Goal: Task Accomplishment & Management: Manage account settings

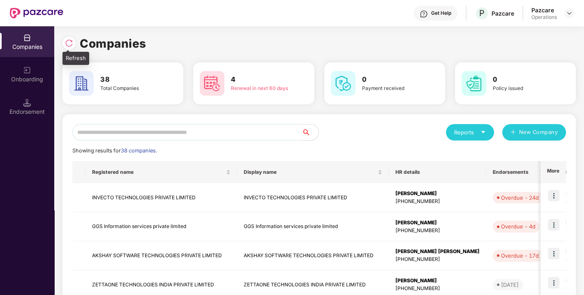
click at [67, 47] on img at bounding box center [69, 43] width 8 height 8
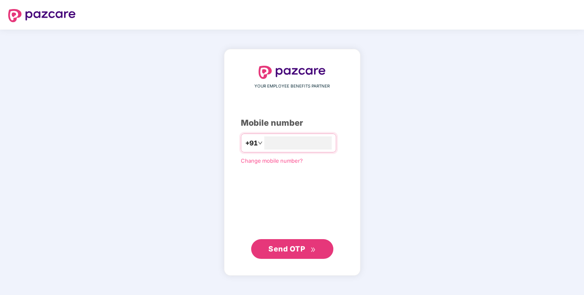
type input "**********"
click at [304, 248] on span "Send OTP" at bounding box center [287, 248] width 37 height 9
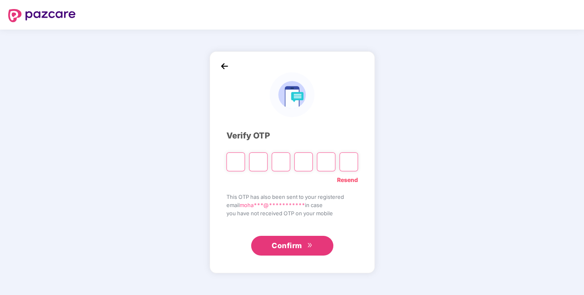
type input "*"
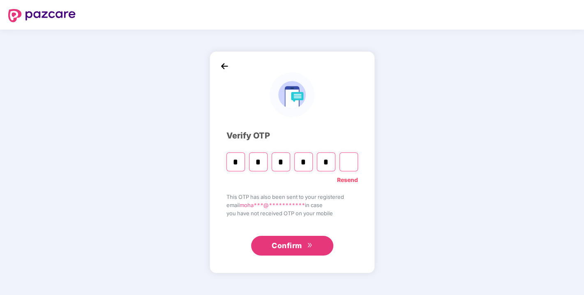
type input "*"
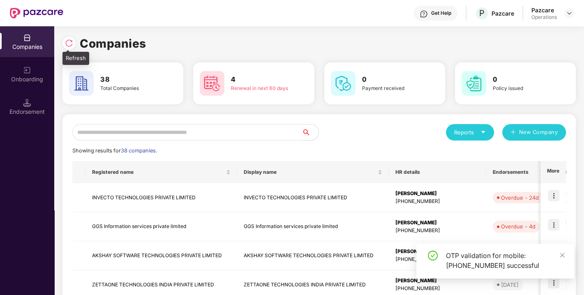
click at [69, 42] on img at bounding box center [69, 43] width 8 height 8
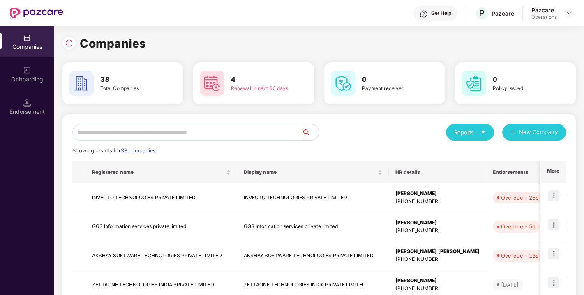
click at [200, 136] on input "text" at bounding box center [187, 132] width 230 height 16
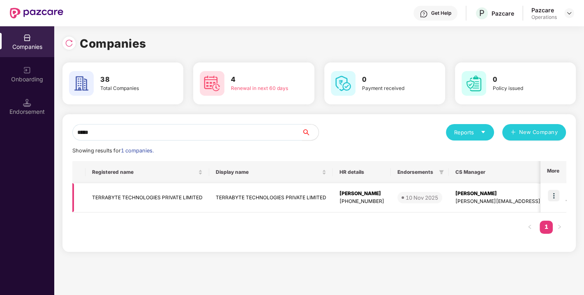
scroll to position [0, 180]
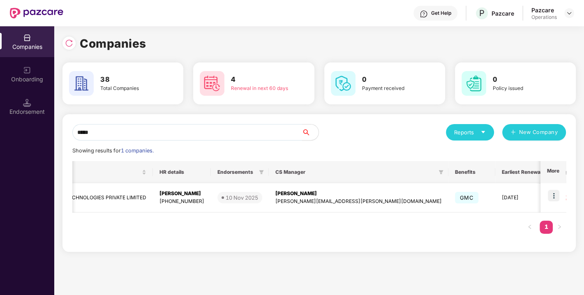
type input "*****"
click at [557, 198] on img at bounding box center [554, 196] width 12 height 12
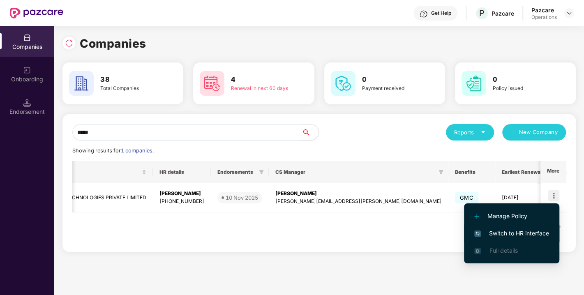
click at [509, 232] on span "Switch to HR interface" at bounding box center [512, 233] width 75 height 9
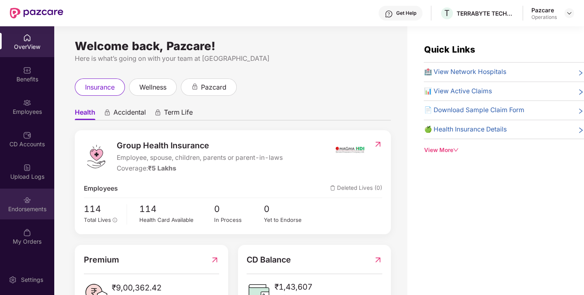
click at [25, 209] on div "Endorsements" at bounding box center [27, 209] width 54 height 8
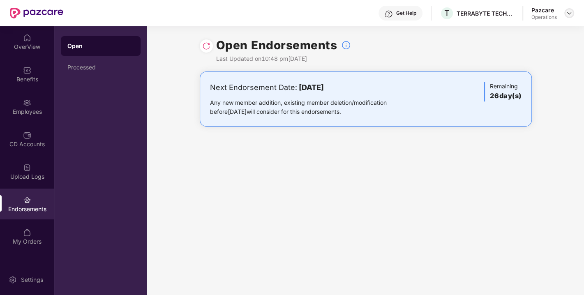
click at [570, 13] on img at bounding box center [569, 13] width 7 height 7
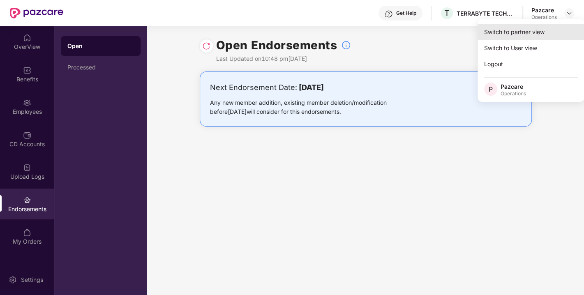
click at [515, 33] on div "Switch to partner view" at bounding box center [531, 32] width 107 height 16
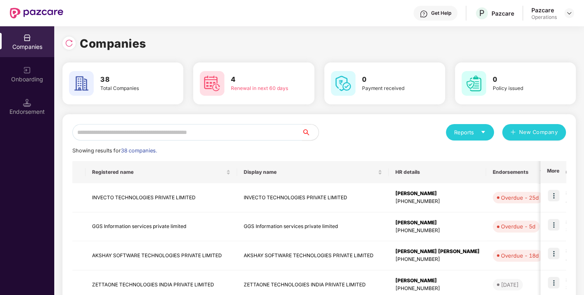
click at [261, 136] on input "text" at bounding box center [187, 132] width 230 height 16
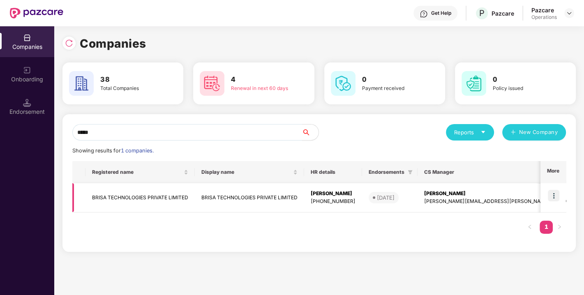
scroll to position [0, 151]
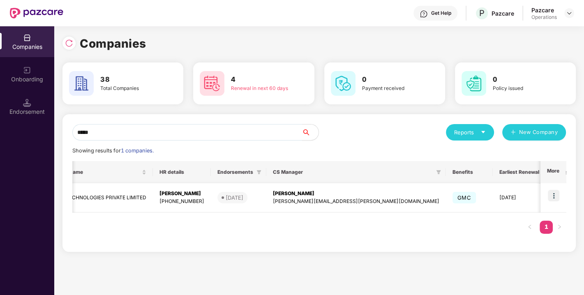
type input "*****"
click at [554, 190] on img at bounding box center [554, 196] width 12 height 12
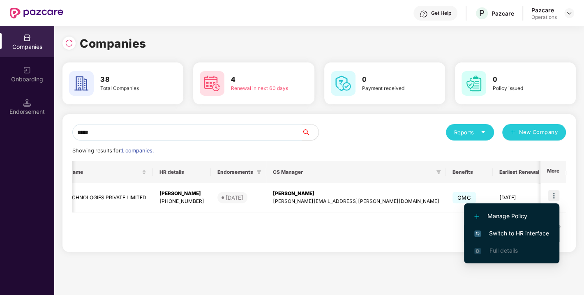
click at [516, 234] on span "Switch to HR interface" at bounding box center [512, 233] width 75 height 9
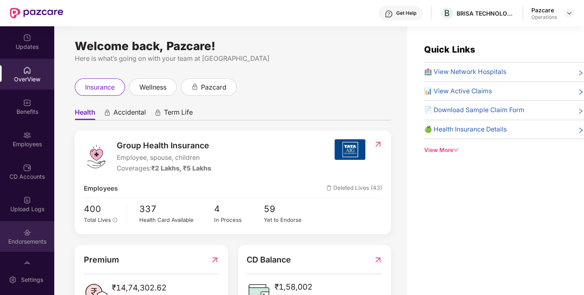
click at [33, 237] on div "Endorsements" at bounding box center [27, 236] width 54 height 31
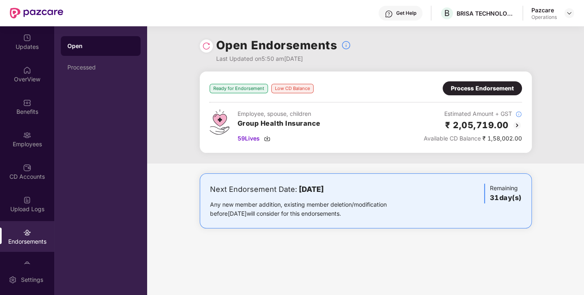
click at [476, 91] on div "Process Endorsement" at bounding box center [482, 88] width 63 height 9
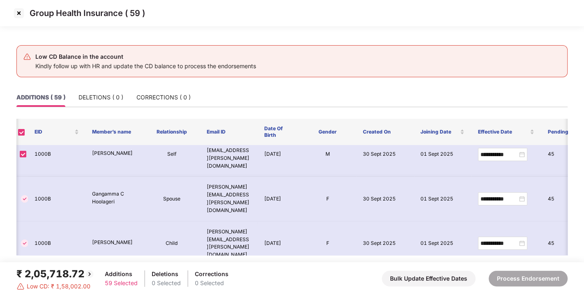
scroll to position [0, 2]
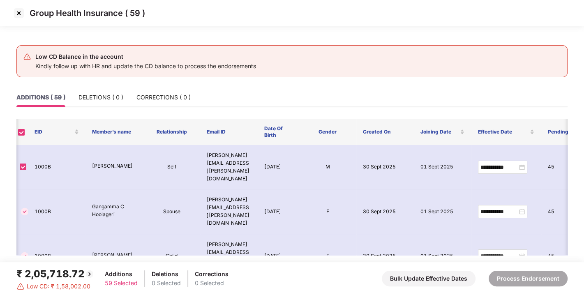
click at [20, 15] on img at bounding box center [18, 13] width 13 height 13
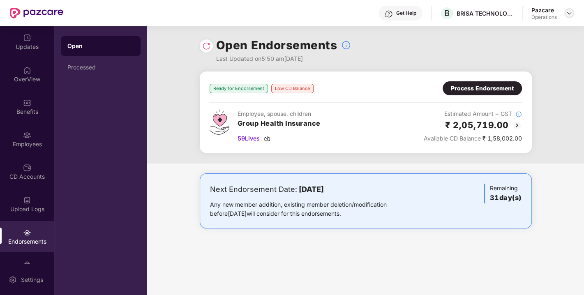
click at [568, 13] on img at bounding box center [569, 13] width 7 height 7
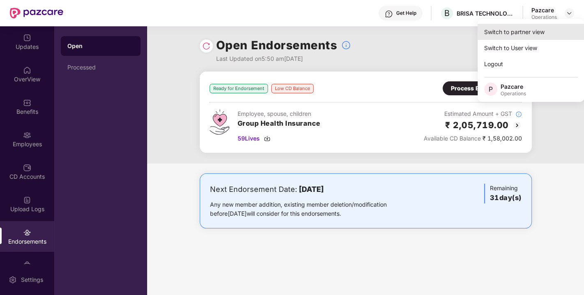
click at [518, 35] on div "Switch to partner view" at bounding box center [531, 32] width 107 height 16
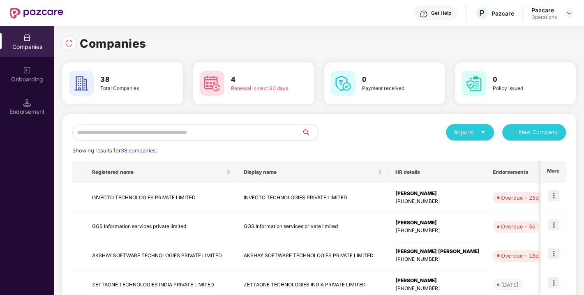
click at [263, 132] on input "text" at bounding box center [187, 132] width 230 height 16
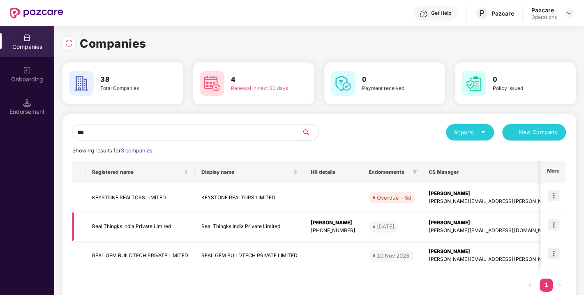
type input "***"
click at [552, 228] on img at bounding box center [554, 225] width 12 height 12
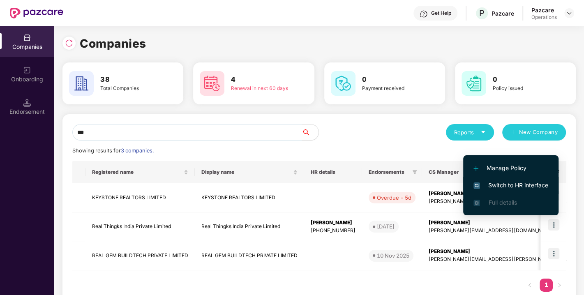
click at [503, 184] on span "Switch to HR interface" at bounding box center [511, 185] width 75 height 9
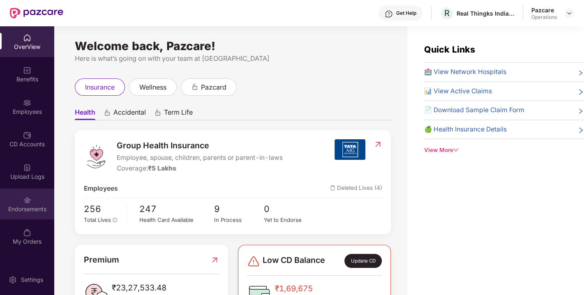
click at [32, 211] on div "Endorsements" at bounding box center [27, 209] width 54 height 8
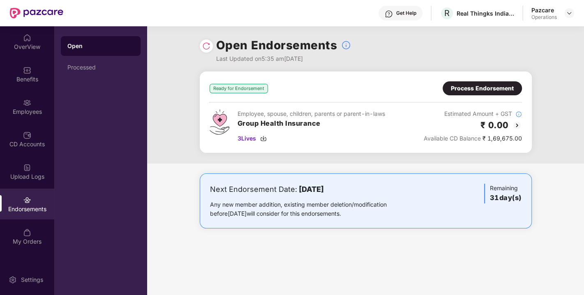
click at [495, 83] on div "Process Endorsement" at bounding box center [482, 88] width 79 height 14
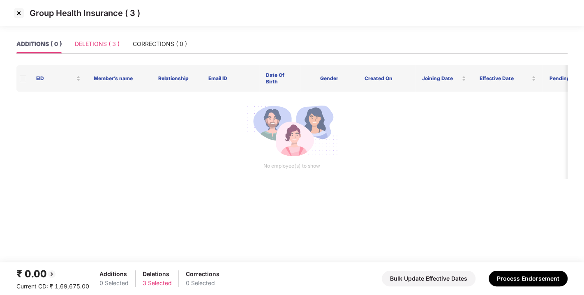
click at [92, 49] on div "DELETIONS ( 3 )" at bounding box center [97, 44] width 45 height 19
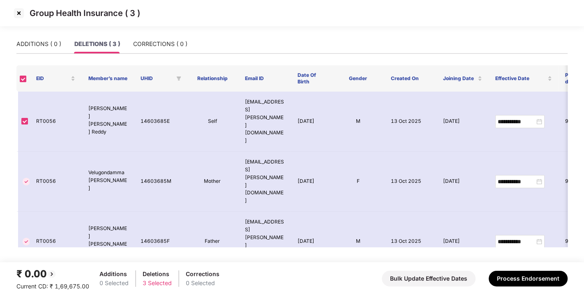
click at [21, 14] on img at bounding box center [18, 13] width 13 height 13
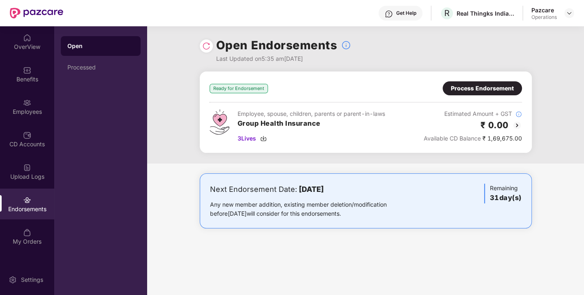
click at [477, 93] on div "Process Endorsement" at bounding box center [482, 88] width 79 height 14
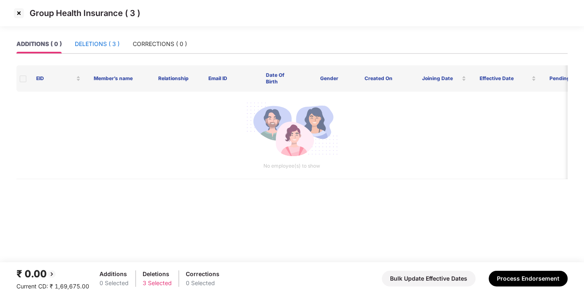
click at [97, 46] on div "DELETIONS ( 3 )" at bounding box center [97, 43] width 45 height 9
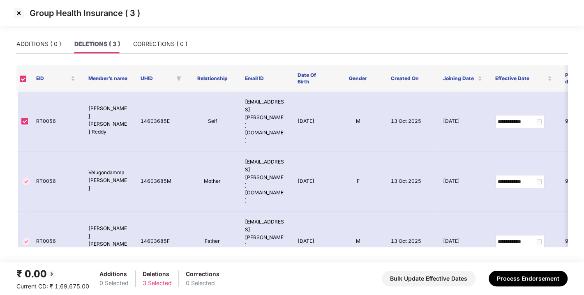
click at [20, 13] on img at bounding box center [18, 13] width 13 height 13
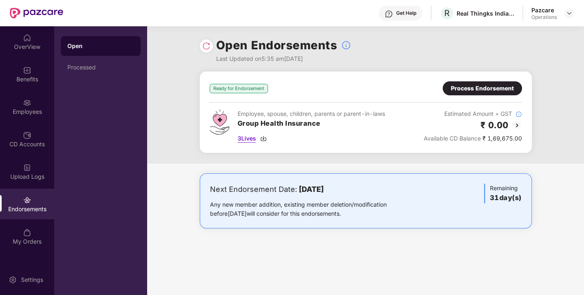
click at [266, 139] on img at bounding box center [263, 138] width 7 height 7
click at [463, 92] on div "Process Endorsement" at bounding box center [482, 88] width 63 height 9
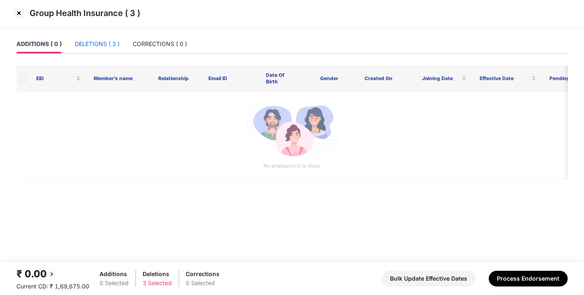
click at [100, 42] on div "DELETIONS ( 3 )" at bounding box center [97, 43] width 45 height 9
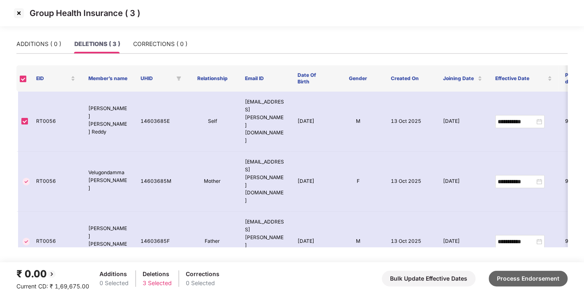
click at [541, 285] on button "Process Endorsement" at bounding box center [528, 279] width 79 height 16
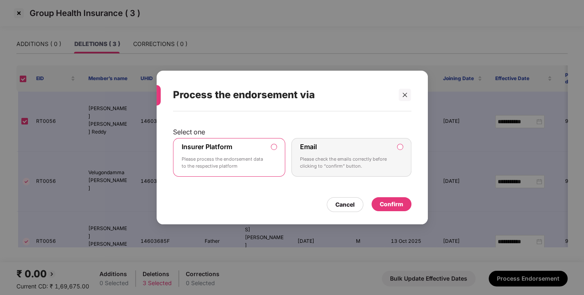
click at [391, 206] on div "Confirm" at bounding box center [391, 204] width 23 height 9
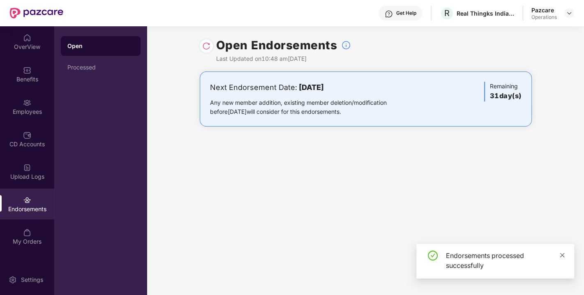
click at [562, 253] on icon "close" at bounding box center [563, 256] width 6 height 6
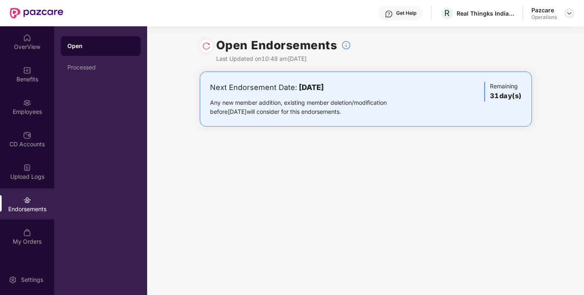
click at [568, 16] on img at bounding box center [569, 13] width 7 height 7
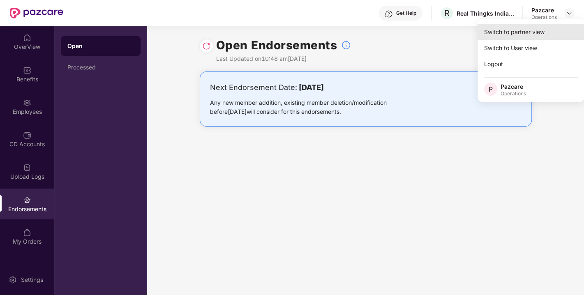
click at [512, 36] on div "Switch to partner view" at bounding box center [531, 32] width 107 height 16
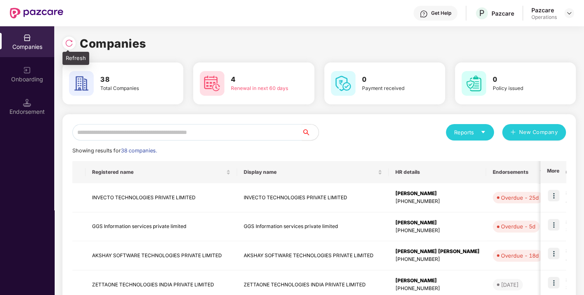
click at [71, 47] on img at bounding box center [69, 43] width 8 height 8
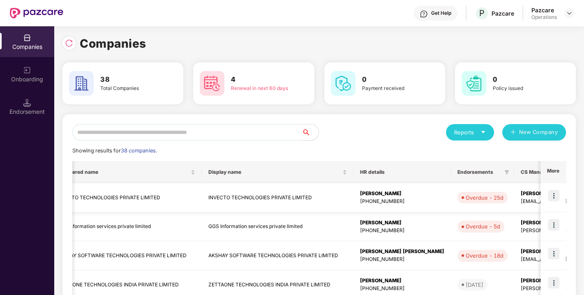
scroll to position [0, 35]
click at [557, 194] on img at bounding box center [554, 196] width 12 height 12
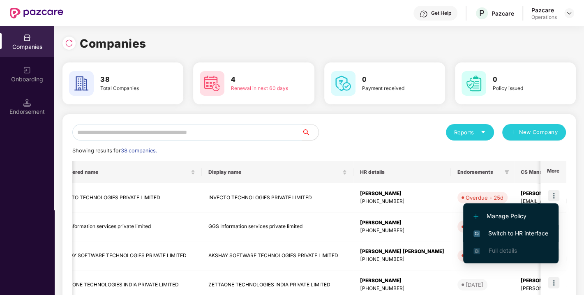
click at [509, 227] on li "Switch to HR interface" at bounding box center [510, 233] width 95 height 17
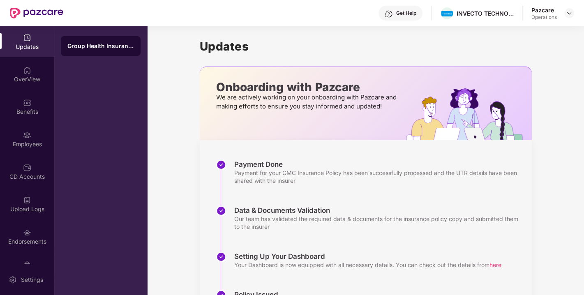
click at [28, 239] on div "Endorsements" at bounding box center [27, 242] width 54 height 8
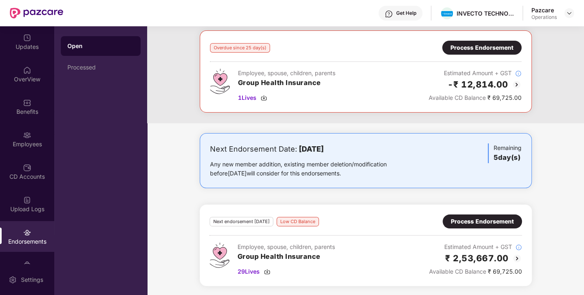
scroll to position [0, 0]
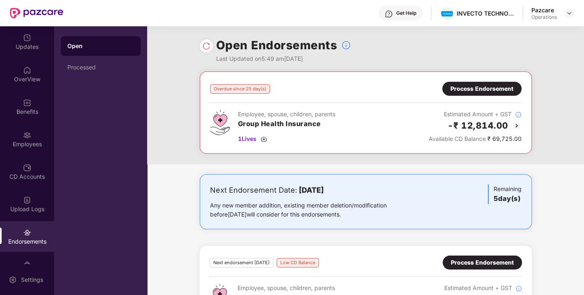
click at [489, 88] on div "Process Endorsement" at bounding box center [482, 88] width 63 height 9
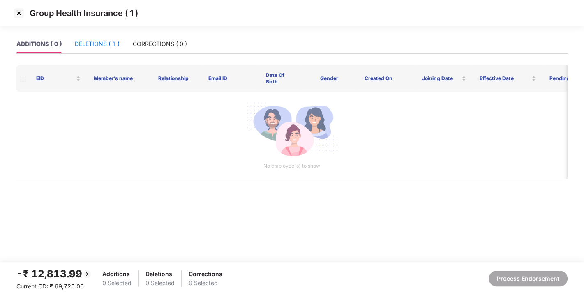
click at [107, 45] on div "DELETIONS ( 1 )" at bounding box center [97, 43] width 45 height 9
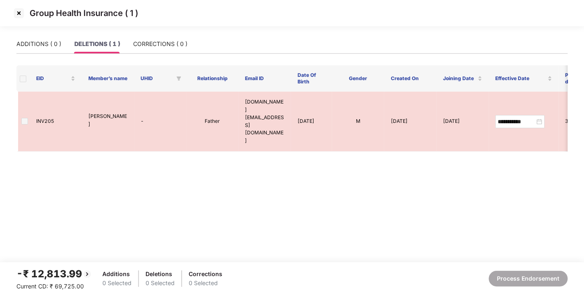
click at [18, 17] on img at bounding box center [18, 13] width 13 height 13
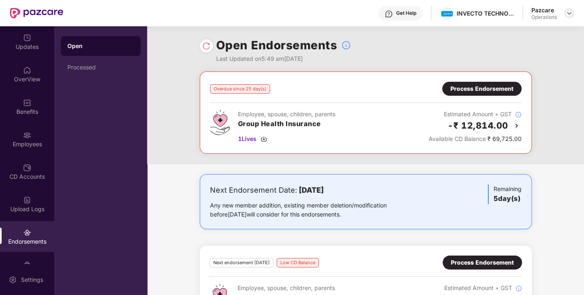
click at [571, 13] on img at bounding box center [569, 13] width 7 height 7
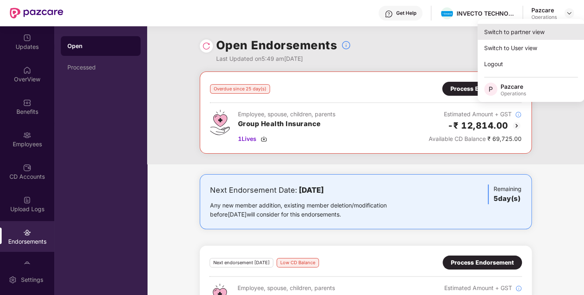
click at [517, 35] on div "Switch to partner view" at bounding box center [531, 32] width 107 height 16
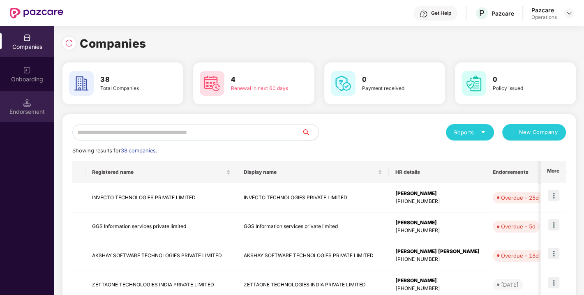
click at [33, 108] on div "Endorsement" at bounding box center [27, 112] width 54 height 8
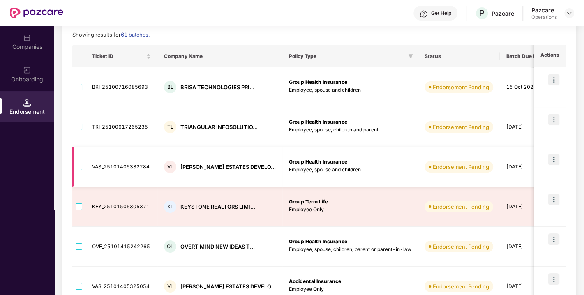
click at [557, 160] on img at bounding box center [554, 160] width 12 height 12
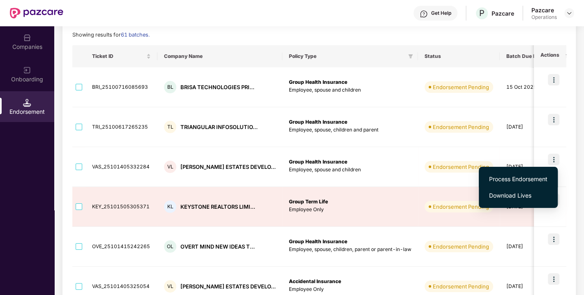
click at [516, 180] on span "Process Endorsement" at bounding box center [518, 179] width 58 height 9
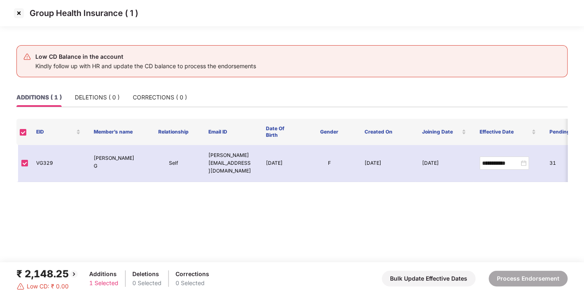
click at [21, 14] on img at bounding box center [18, 13] width 13 height 13
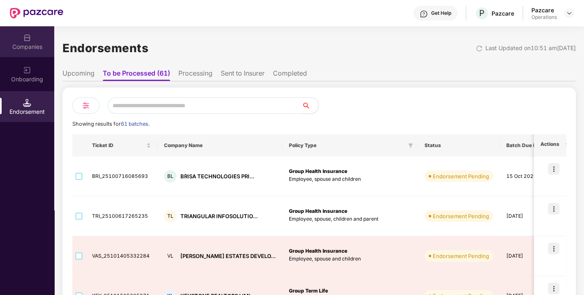
click at [25, 44] on div "Companies" at bounding box center [27, 47] width 54 height 8
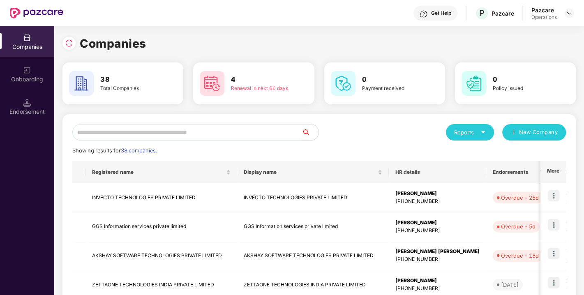
click at [119, 132] on input "text" at bounding box center [187, 132] width 230 height 16
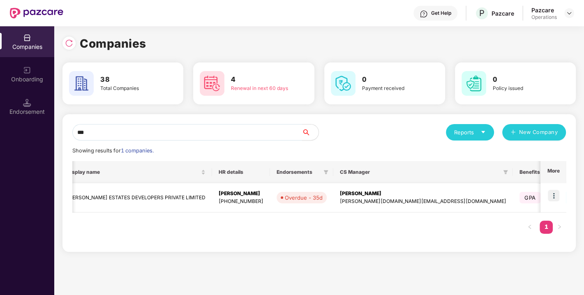
scroll to position [0, 177]
type input "***"
click at [555, 194] on img at bounding box center [554, 196] width 12 height 12
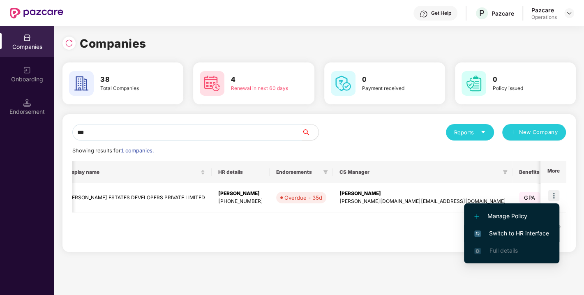
click at [515, 233] on span "Switch to HR interface" at bounding box center [512, 233] width 75 height 9
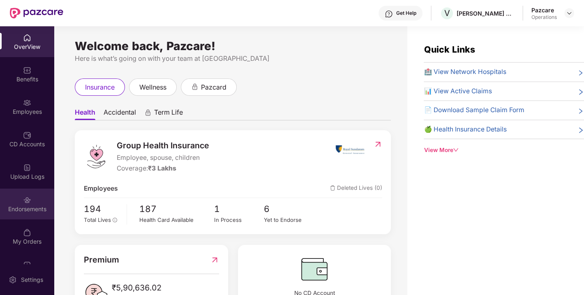
click at [23, 206] on div "Endorsements" at bounding box center [27, 209] width 54 height 8
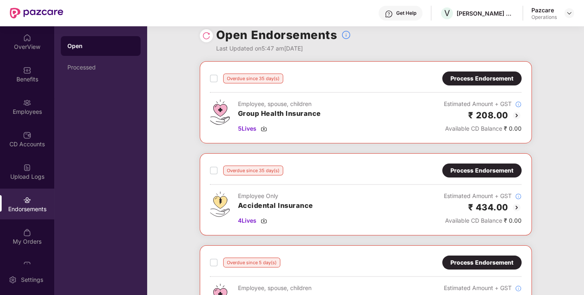
scroll to position [0, 0]
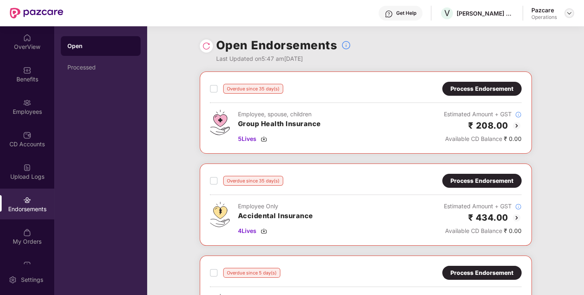
click at [567, 16] on div at bounding box center [570, 13] width 10 height 10
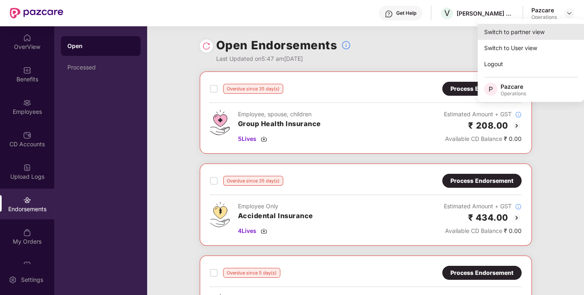
click at [524, 32] on div "Switch to partner view" at bounding box center [531, 32] width 107 height 16
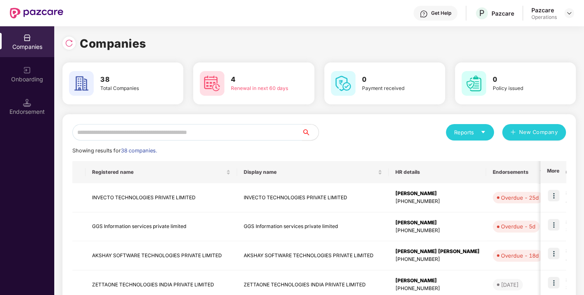
click at [217, 129] on input "text" at bounding box center [187, 132] width 230 height 16
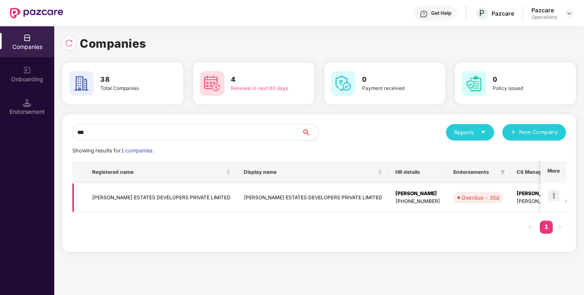
type input "***"
click at [166, 194] on td "[PERSON_NAME] ESTATES DEVELOPERS PRIVATE LIMITED" at bounding box center [162, 197] width 152 height 29
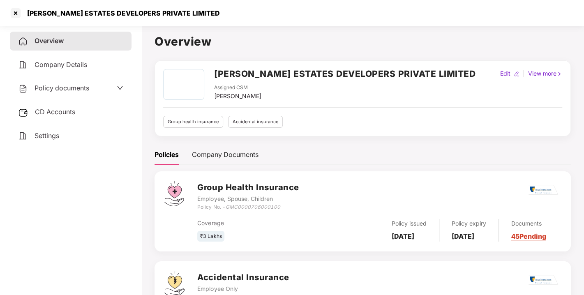
click at [71, 111] on span "CD Accounts" at bounding box center [55, 112] width 40 height 8
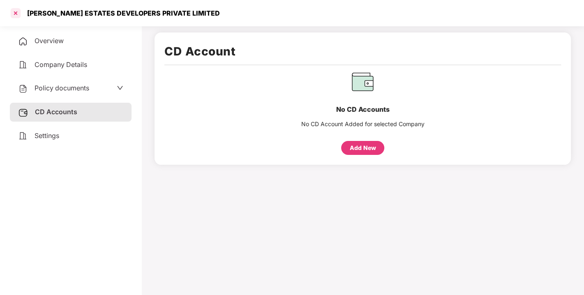
click at [19, 15] on div at bounding box center [15, 13] width 13 height 13
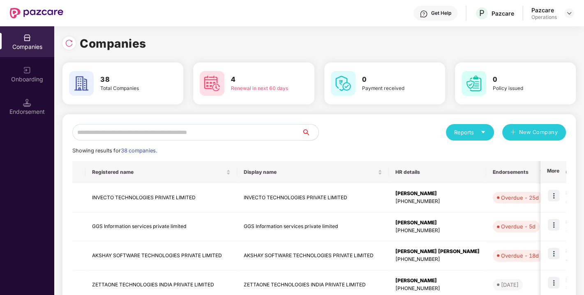
click at [257, 134] on input "text" at bounding box center [187, 132] width 230 height 16
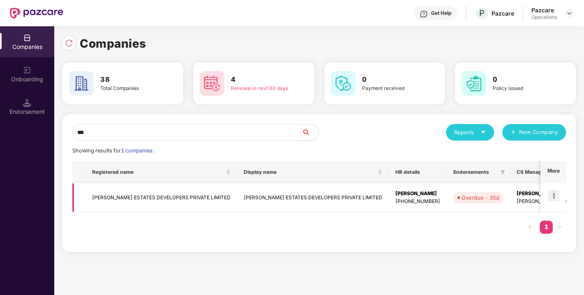
type input "***"
click at [550, 196] on img at bounding box center [554, 196] width 12 height 12
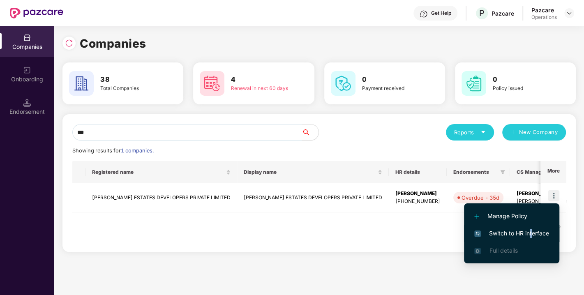
drag, startPoint x: 531, startPoint y: 225, endPoint x: 533, endPoint y: 235, distance: 9.6
click at [533, 235] on li "Switch to HR interface" at bounding box center [511, 233] width 95 height 17
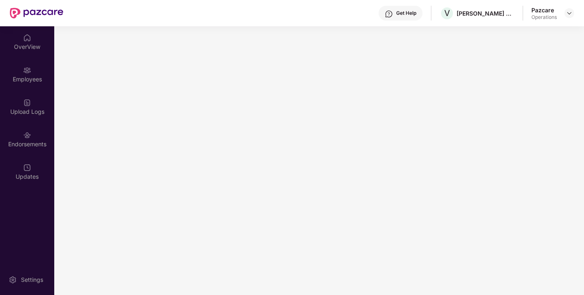
click at [533, 235] on main at bounding box center [319, 160] width 530 height 269
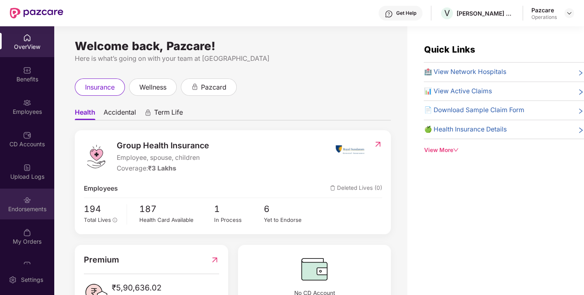
click at [21, 205] on div "Endorsements" at bounding box center [27, 209] width 54 height 8
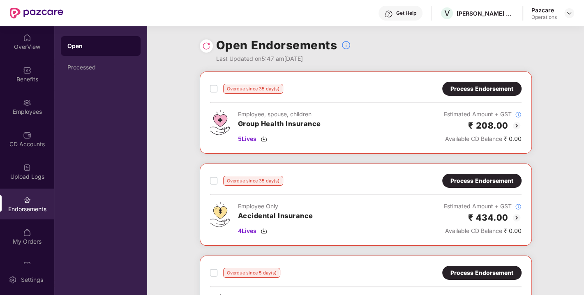
click at [509, 93] on div "Process Endorsement" at bounding box center [482, 88] width 63 height 9
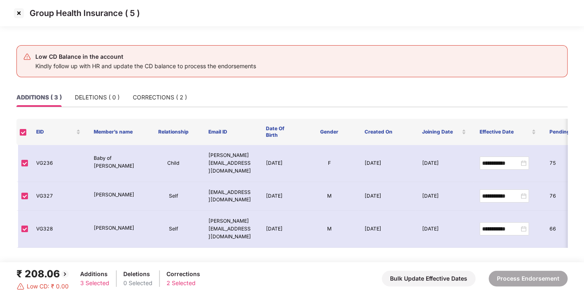
click at [19, 14] on img at bounding box center [18, 13] width 13 height 13
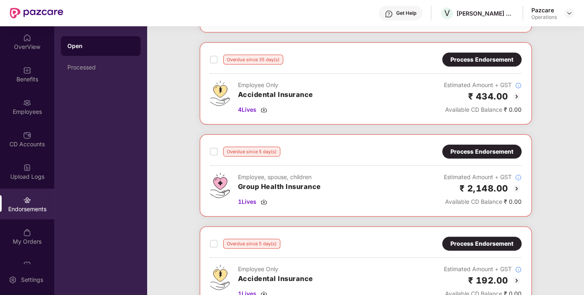
scroll to position [130, 0]
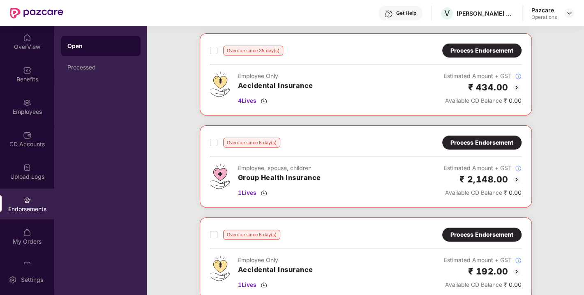
click at [470, 147] on div "Process Endorsement" at bounding box center [482, 143] width 79 height 14
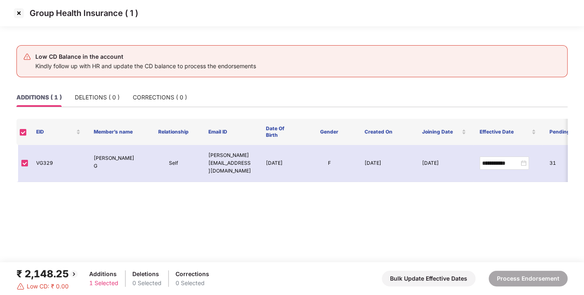
click at [17, 13] on img at bounding box center [18, 13] width 13 height 13
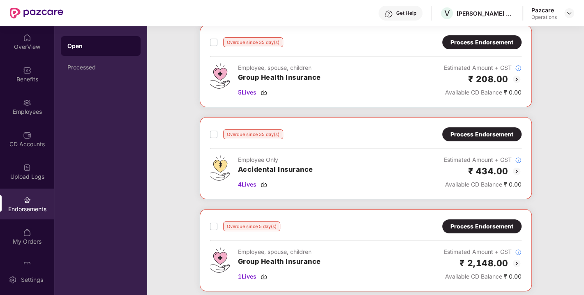
scroll to position [0, 0]
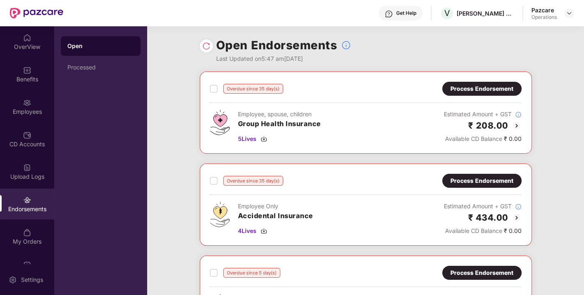
click at [467, 92] on div "Process Endorsement" at bounding box center [482, 88] width 63 height 9
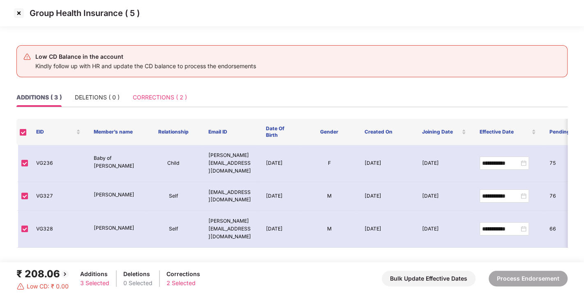
click at [175, 90] on div "CORRECTIONS ( 2 )" at bounding box center [160, 97] width 54 height 19
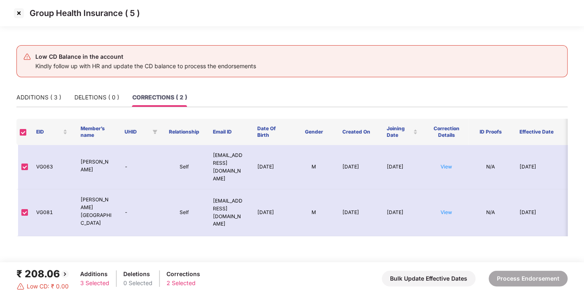
click at [21, 15] on img at bounding box center [18, 13] width 13 height 13
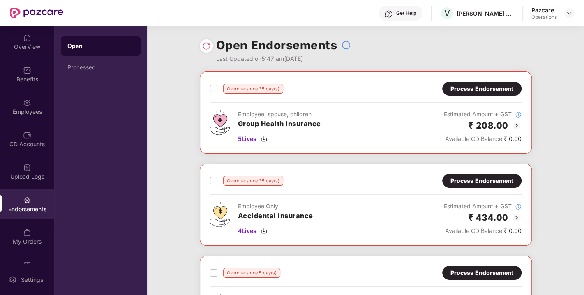
click at [265, 141] on img at bounding box center [264, 139] width 7 height 7
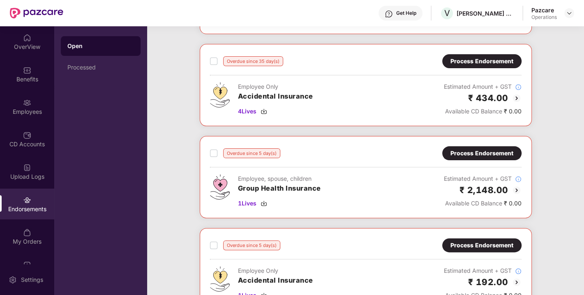
scroll to position [120, 0]
click at [495, 150] on div "Process Endorsement" at bounding box center [482, 152] width 63 height 9
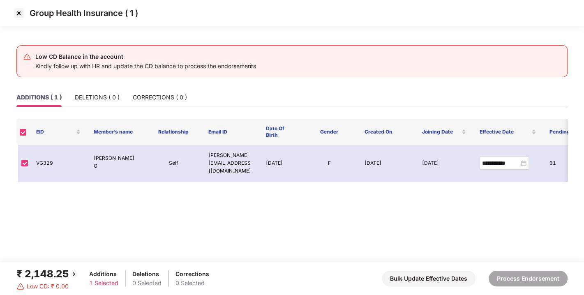
click at [20, 16] on img at bounding box center [18, 13] width 13 height 13
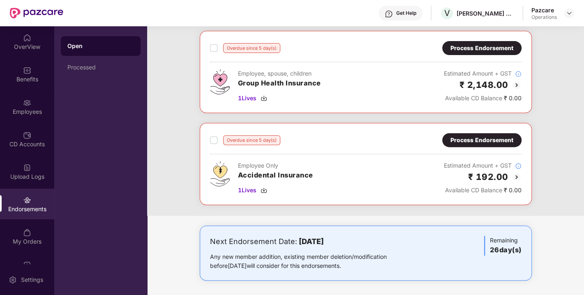
scroll to position [130, 0]
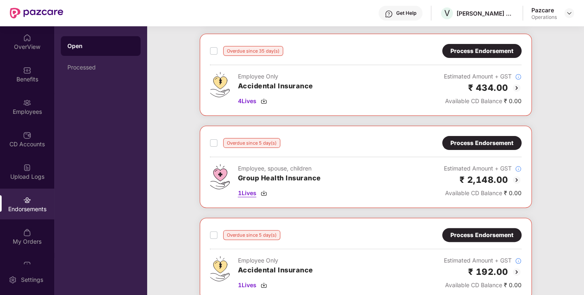
click at [263, 195] on div "1 Lives" at bounding box center [279, 193] width 83 height 9
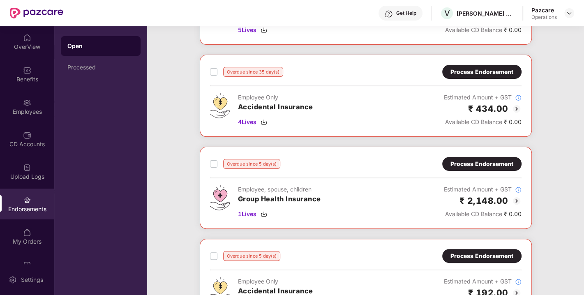
scroll to position [108, 0]
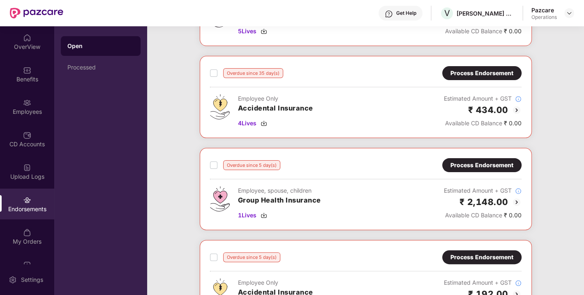
click at [463, 168] on div "Process Endorsement" at bounding box center [482, 165] width 63 height 9
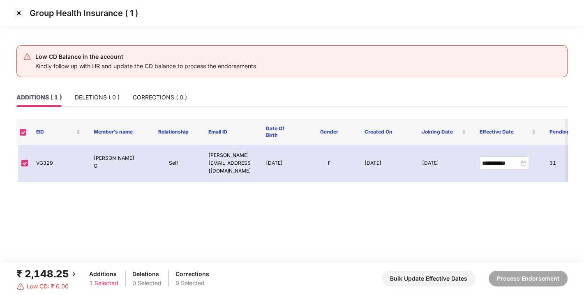
click at [19, 12] on img at bounding box center [18, 13] width 13 height 13
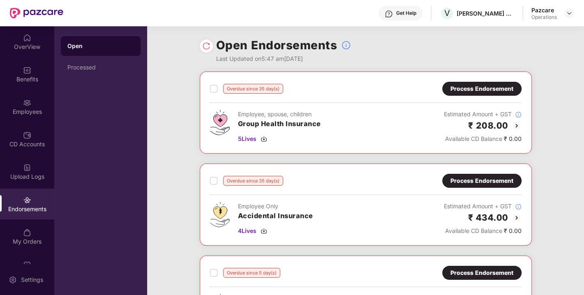
click at [475, 87] on div "Process Endorsement" at bounding box center [482, 88] width 63 height 9
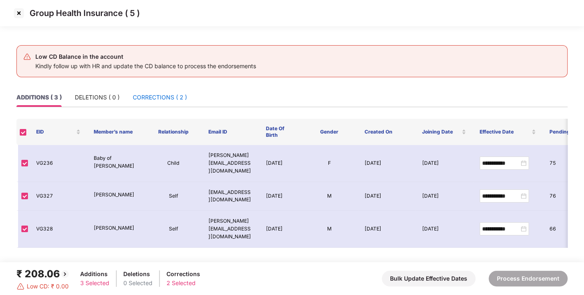
click at [167, 100] on div "CORRECTIONS ( 2 )" at bounding box center [160, 97] width 54 height 9
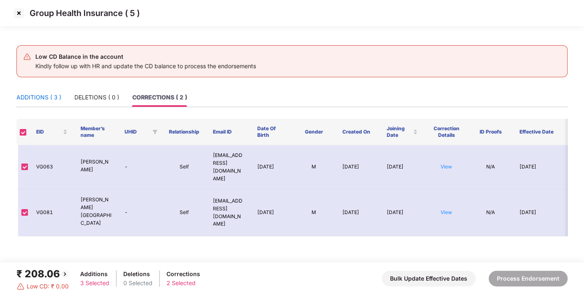
click at [43, 96] on div "ADDITIONS ( 3 )" at bounding box center [38, 97] width 45 height 9
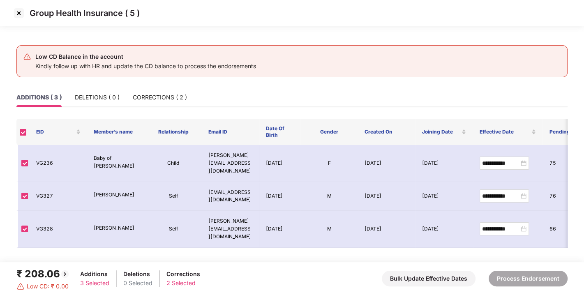
click at [23, 12] on img at bounding box center [18, 13] width 13 height 13
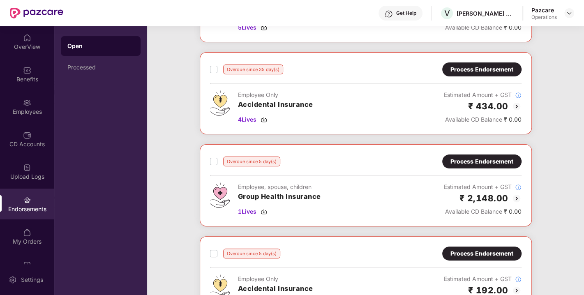
scroll to position [113, 0]
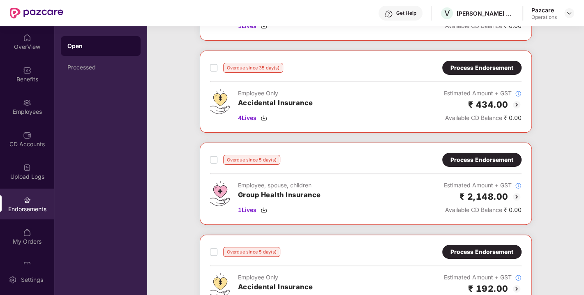
click at [482, 155] on div "Process Endorsement" at bounding box center [482, 159] width 63 height 9
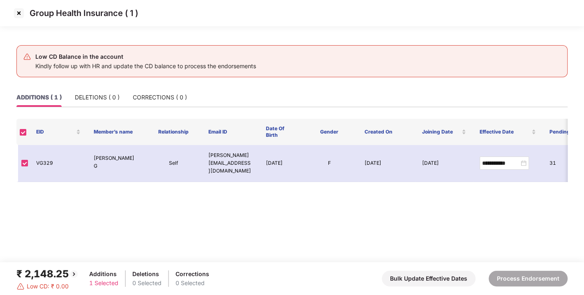
click at [19, 14] on img at bounding box center [18, 13] width 13 height 13
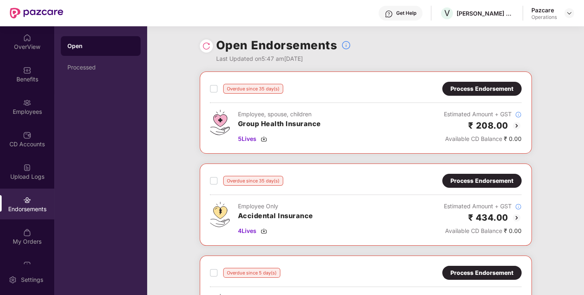
click at [498, 90] on div "Process Endorsement" at bounding box center [482, 88] width 63 height 9
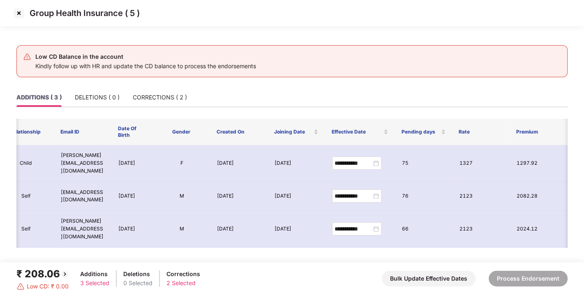
scroll to position [0, 0]
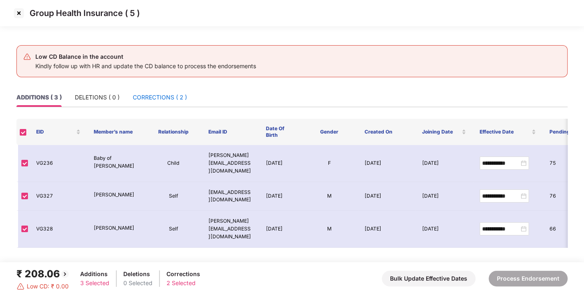
click at [164, 97] on div "CORRECTIONS ( 2 )" at bounding box center [160, 97] width 54 height 9
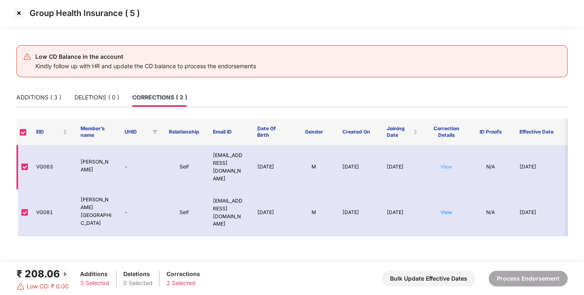
click at [445, 165] on link "View" at bounding box center [447, 167] width 12 height 6
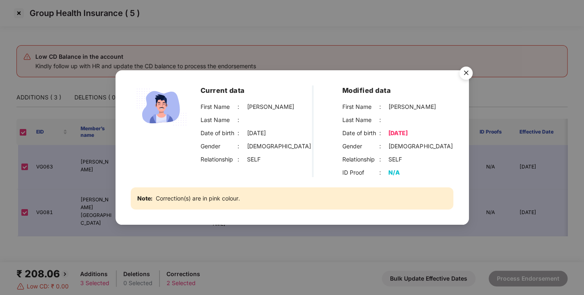
click at [466, 72] on img "Close" at bounding box center [466, 74] width 23 height 23
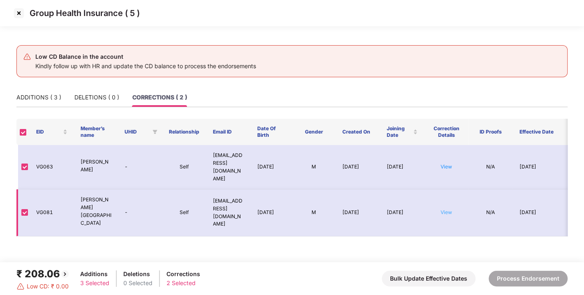
click at [447, 209] on link "View" at bounding box center [447, 212] width 12 height 6
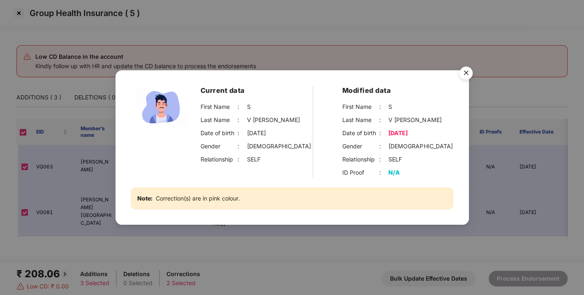
click at [467, 72] on img "Close" at bounding box center [466, 74] width 23 height 23
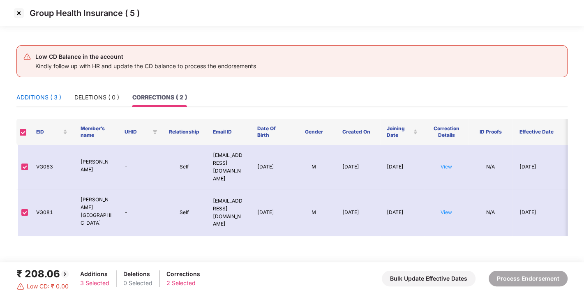
click at [46, 95] on div "ADDITIONS ( 3 )" at bounding box center [38, 97] width 45 height 9
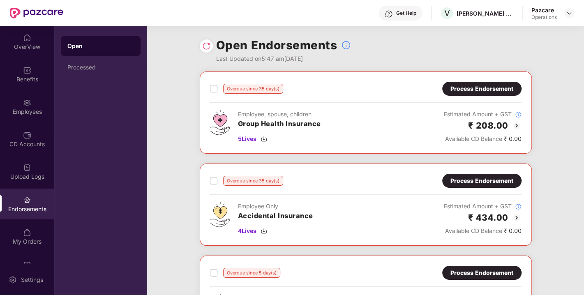
click at [483, 85] on div "Process Endorsement" at bounding box center [482, 88] width 63 height 9
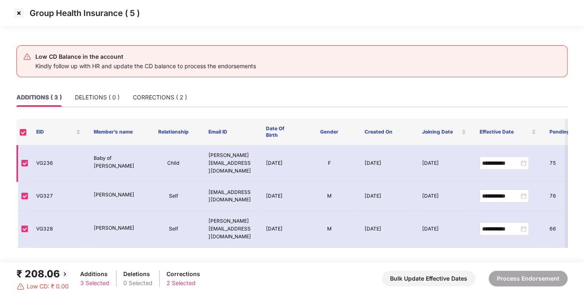
click at [277, 157] on td "02 Aug 2025" at bounding box center [280, 163] width 41 height 37
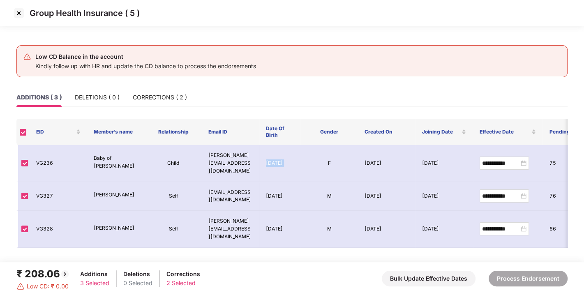
click at [20, 14] on img at bounding box center [18, 13] width 13 height 13
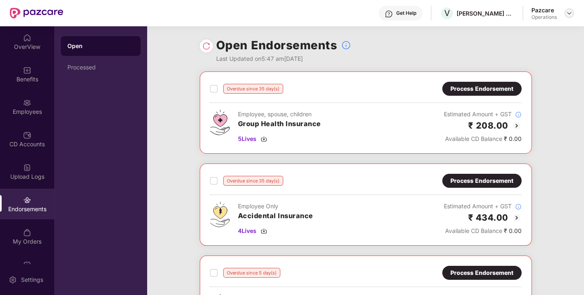
click at [571, 14] on img at bounding box center [569, 13] width 7 height 7
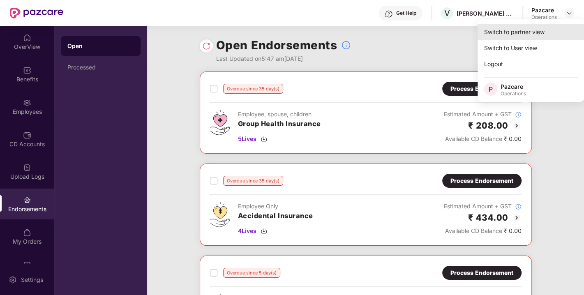
click at [524, 33] on div "Switch to partner view" at bounding box center [531, 32] width 107 height 16
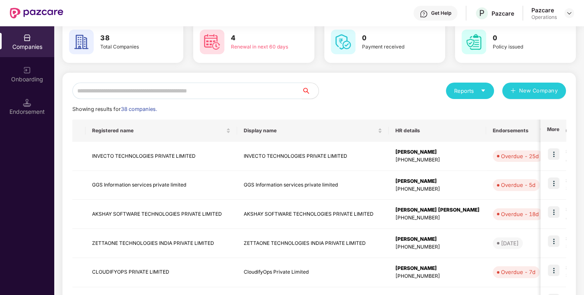
scroll to position [42, 0]
click at [551, 179] on img at bounding box center [554, 183] width 12 height 12
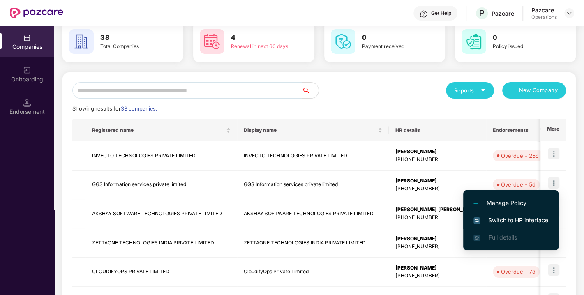
click at [491, 217] on span "Switch to HR interface" at bounding box center [511, 220] width 75 height 9
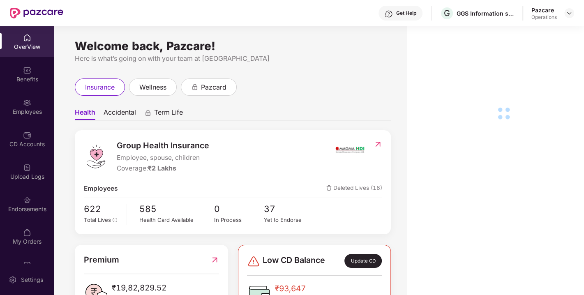
click at [32, 204] on div "Endorsements" at bounding box center [27, 204] width 54 height 31
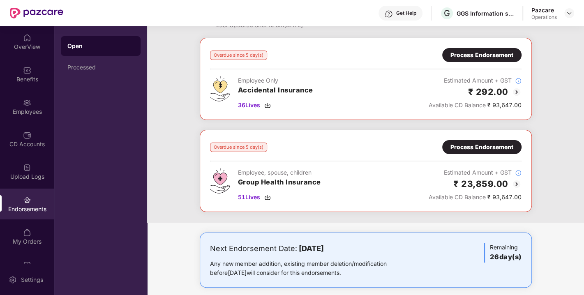
scroll to position [0, 0]
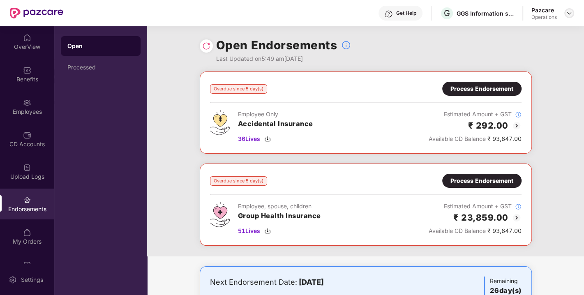
click at [573, 10] on div at bounding box center [570, 13] width 10 height 10
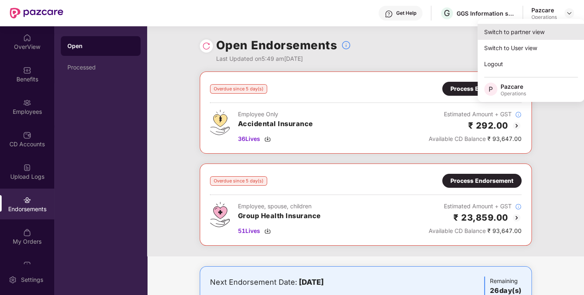
click at [544, 28] on div "Switch to partner view" at bounding box center [531, 32] width 107 height 16
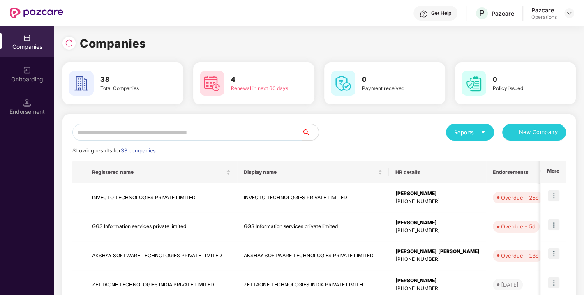
click at [247, 130] on input "text" at bounding box center [187, 132] width 230 height 16
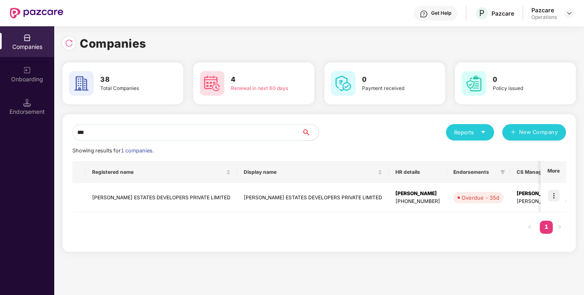
click at [254, 132] on input "***" at bounding box center [187, 132] width 230 height 16
type input "*"
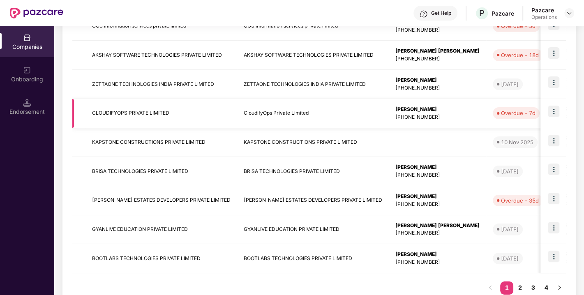
scroll to position [224, 0]
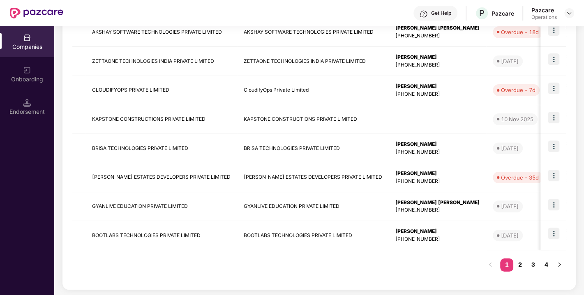
click at [520, 260] on link "2" at bounding box center [520, 265] width 13 height 12
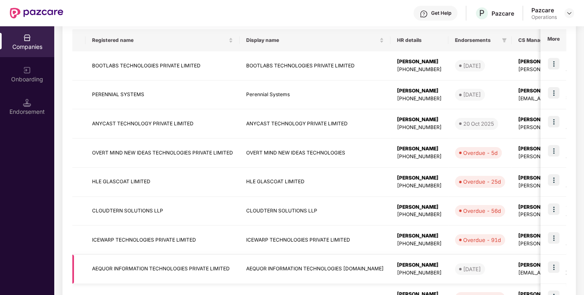
scroll to position [132, 0]
click at [553, 152] on img at bounding box center [554, 152] width 12 height 12
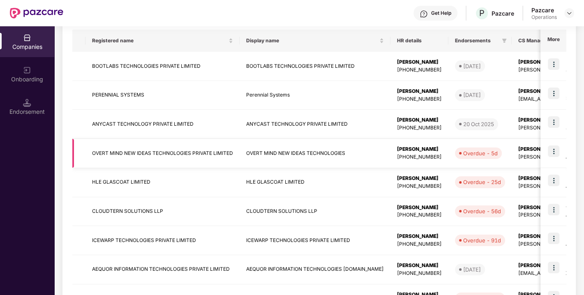
click at [449, 141] on td "Overdue - 5d" at bounding box center [480, 153] width 63 height 29
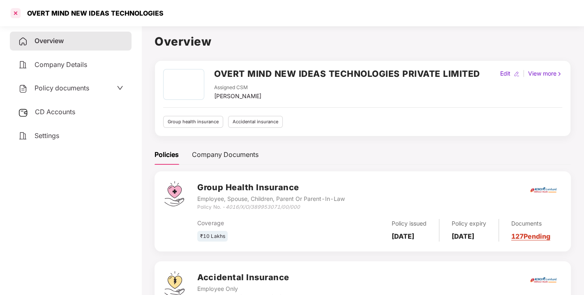
click at [14, 10] on div at bounding box center [15, 13] width 13 height 13
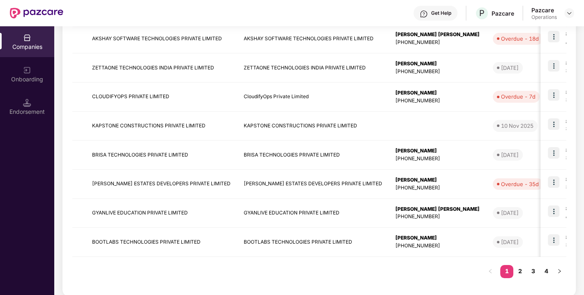
scroll to position [218, 0]
click at [519, 269] on link "2" at bounding box center [520, 270] width 13 height 12
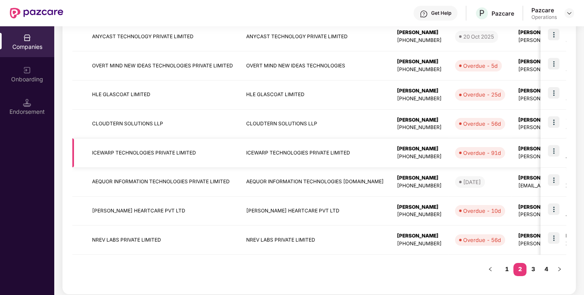
scroll to position [224, 0]
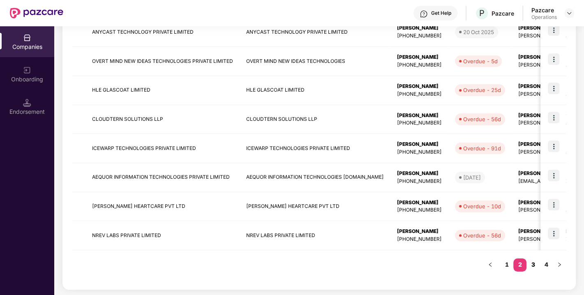
click at [533, 264] on link "3" at bounding box center [533, 265] width 13 height 12
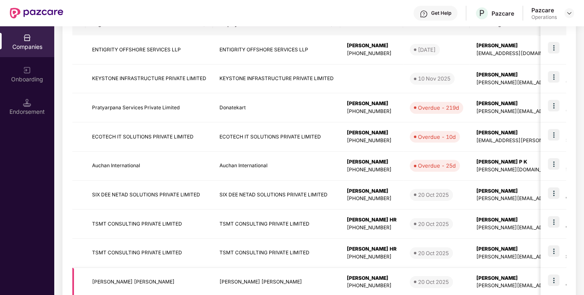
scroll to position [156, 0]
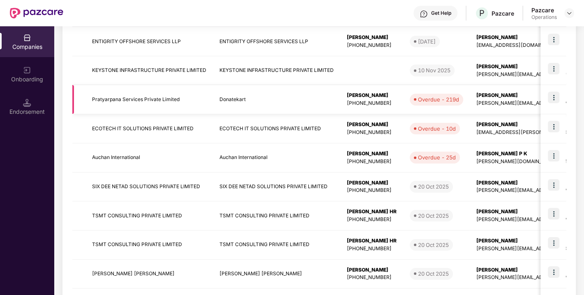
click at [553, 96] on img at bounding box center [554, 98] width 12 height 12
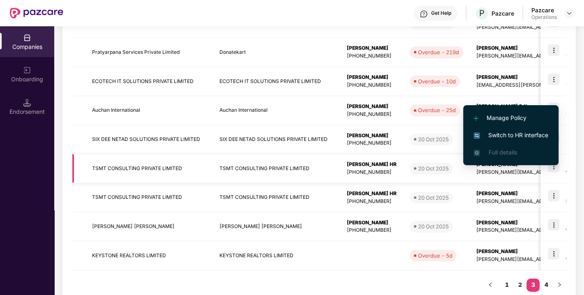
scroll to position [207, 0]
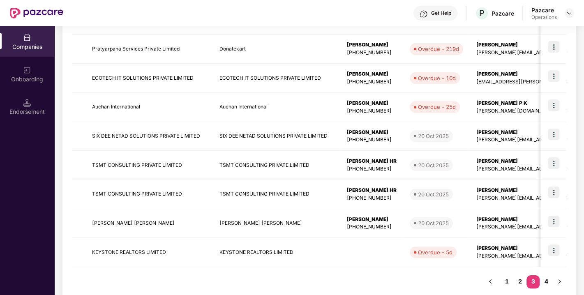
click at [365, 272] on div "Registered name Display name HR details Endorsements CS Manager Benefits Earlie…" at bounding box center [319, 125] width 494 height 343
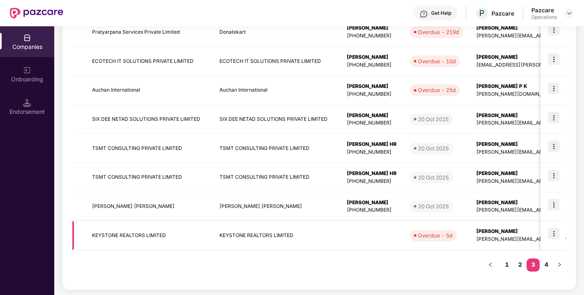
click at [552, 231] on img at bounding box center [554, 234] width 12 height 12
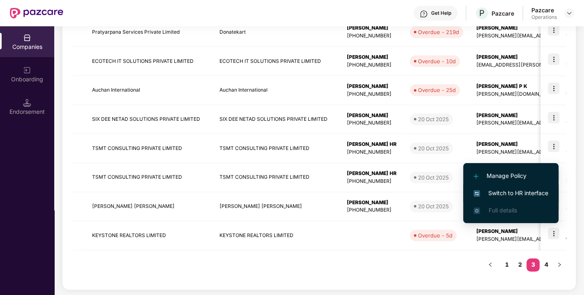
click at [495, 190] on span "Switch to HR interface" at bounding box center [511, 193] width 75 height 9
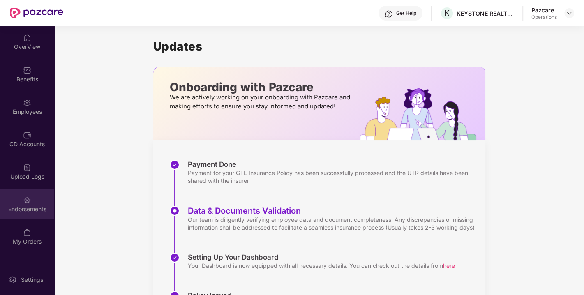
click at [46, 199] on div "Endorsements" at bounding box center [27, 204] width 54 height 31
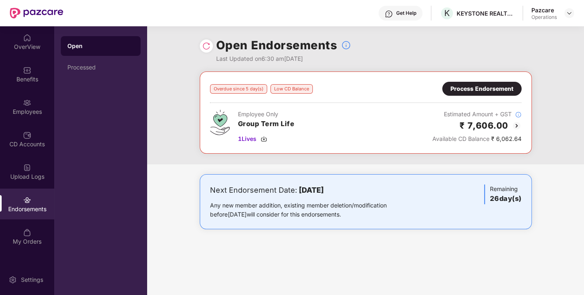
click at [475, 91] on div "Process Endorsement" at bounding box center [482, 88] width 63 height 9
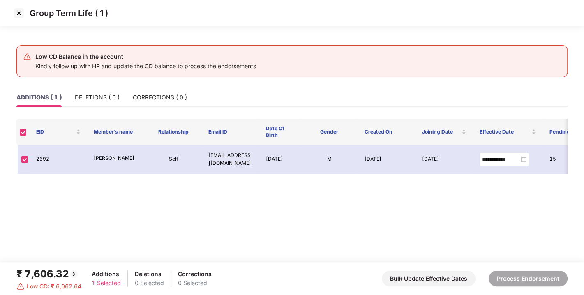
click at [17, 9] on img at bounding box center [18, 13] width 13 height 13
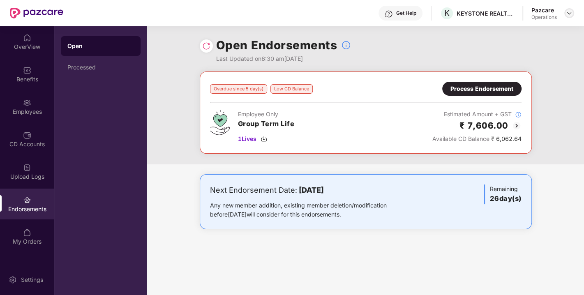
click at [569, 12] on img at bounding box center [569, 13] width 7 height 7
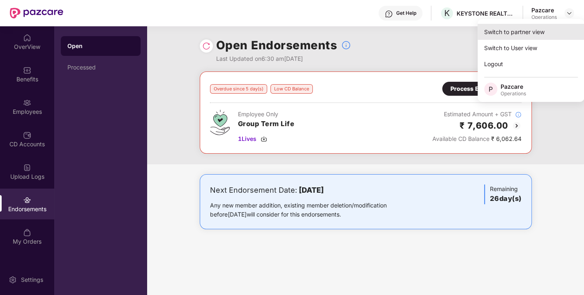
click at [525, 32] on div "Switch to partner view" at bounding box center [531, 32] width 107 height 16
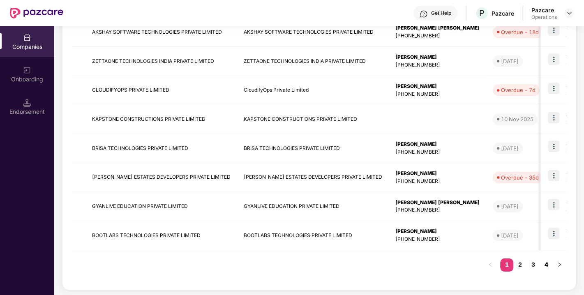
click at [545, 266] on link "4" at bounding box center [546, 265] width 13 height 12
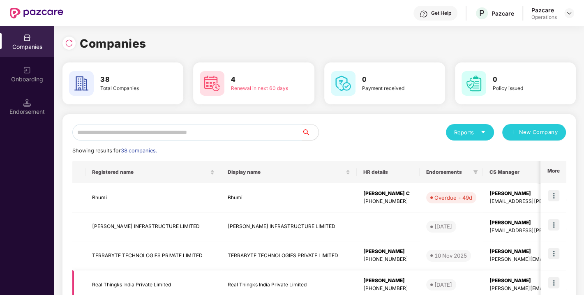
scroll to position [166, 0]
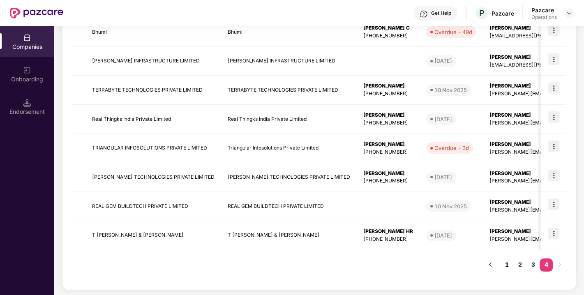
click at [509, 264] on link "1" at bounding box center [507, 265] width 13 height 12
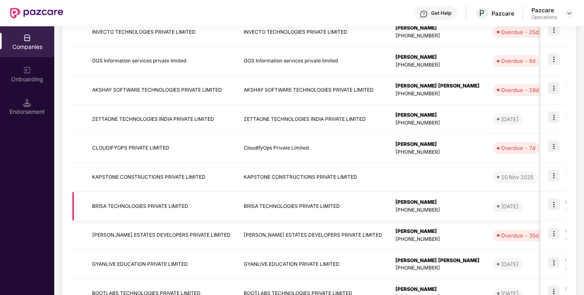
scroll to position [0, 0]
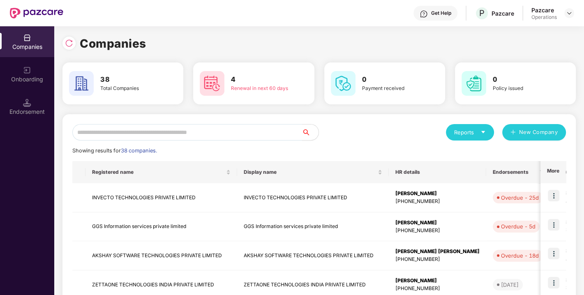
click at [206, 132] on input "text" at bounding box center [187, 132] width 230 height 16
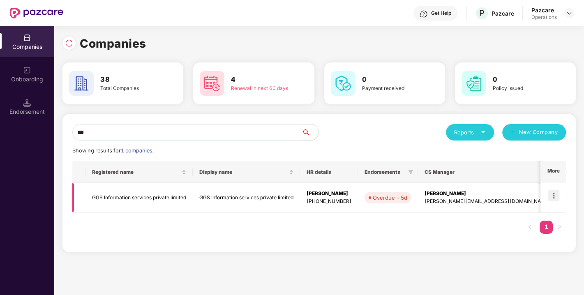
type input "***"
click at [555, 191] on img at bounding box center [554, 196] width 12 height 12
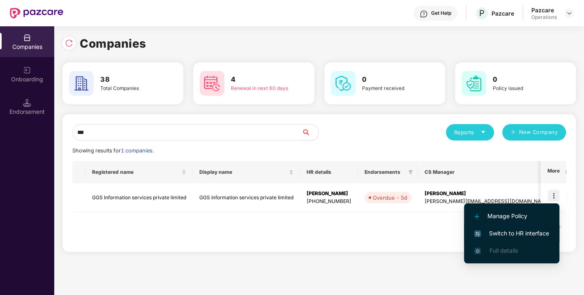
click at [502, 232] on span "Switch to HR interface" at bounding box center [512, 233] width 75 height 9
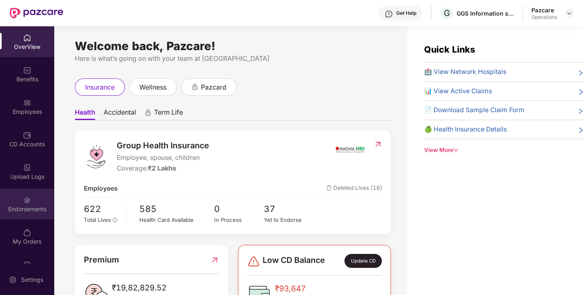
click at [3, 203] on div "Endorsements" at bounding box center [27, 204] width 54 height 31
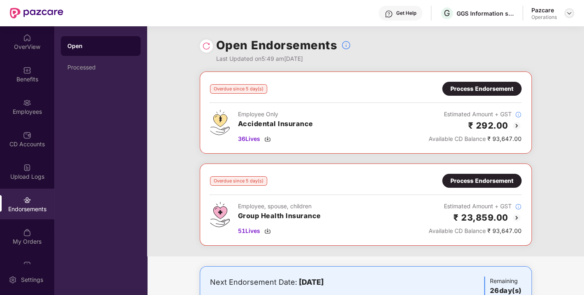
click at [570, 12] on img at bounding box center [569, 13] width 7 height 7
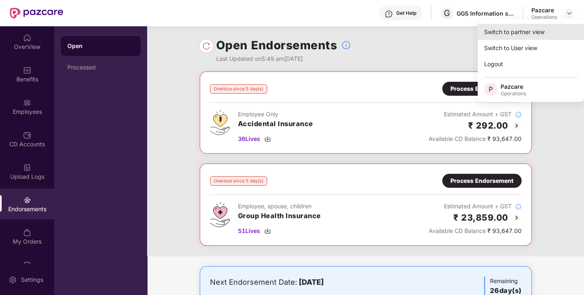
click at [517, 38] on div "Switch to partner view" at bounding box center [531, 32] width 107 height 16
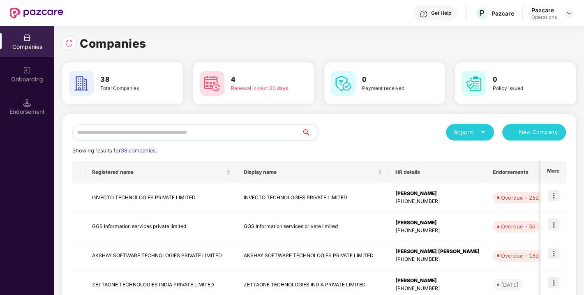
click at [251, 137] on input "text" at bounding box center [187, 132] width 230 height 16
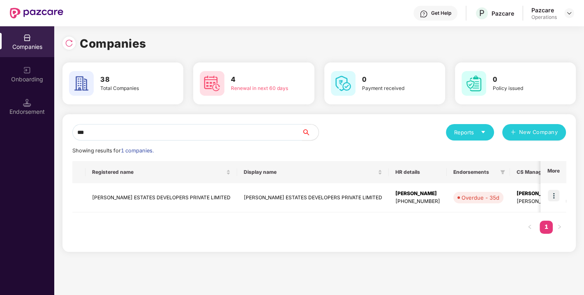
type input "***"
click at [558, 194] on img at bounding box center [554, 196] width 12 height 12
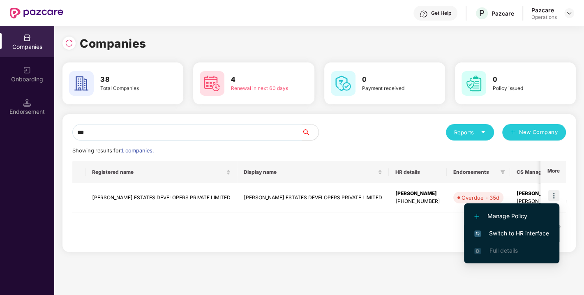
click at [512, 232] on span "Switch to HR interface" at bounding box center [512, 233] width 75 height 9
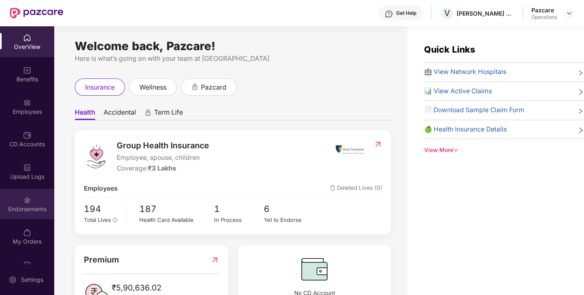
click at [17, 208] on div "Endorsements" at bounding box center [27, 209] width 54 height 8
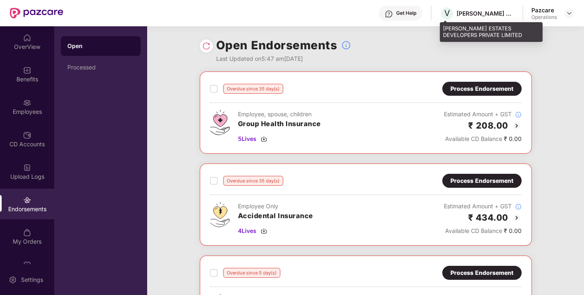
click at [484, 14] on div "[PERSON_NAME] ESTATES DEVELOPERS PRIVATE LIMITED" at bounding box center [486, 13] width 58 height 8
copy div "[PERSON_NAME] ESTATES DEVELOPERS PRIVATE LIMITED"
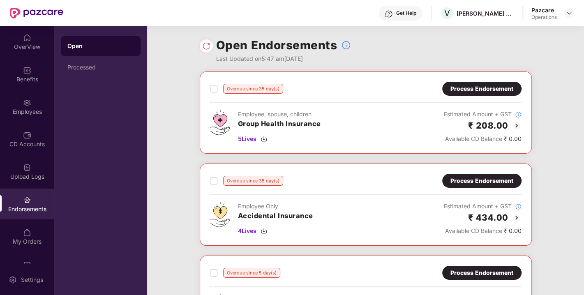
click at [483, 87] on div "Process Endorsement" at bounding box center [482, 88] width 63 height 9
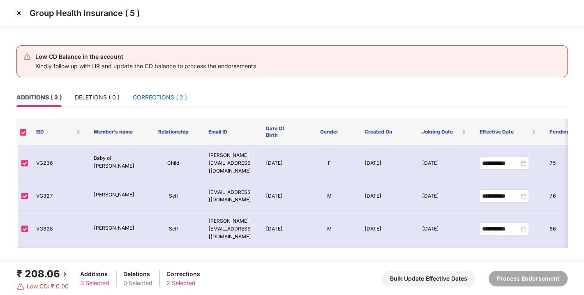
click at [167, 94] on div "CORRECTIONS ( 2 )" at bounding box center [160, 97] width 54 height 9
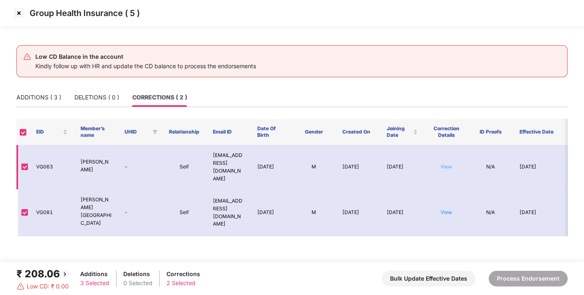
click at [446, 164] on link "View" at bounding box center [447, 167] width 12 height 6
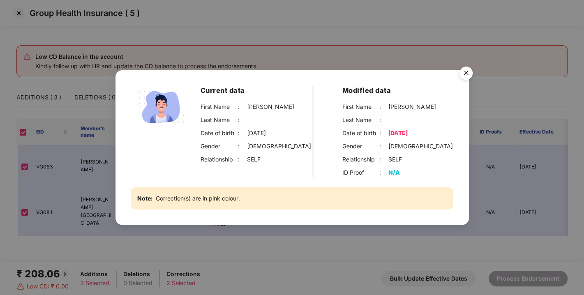
click at [464, 73] on img "Close" at bounding box center [466, 74] width 23 height 23
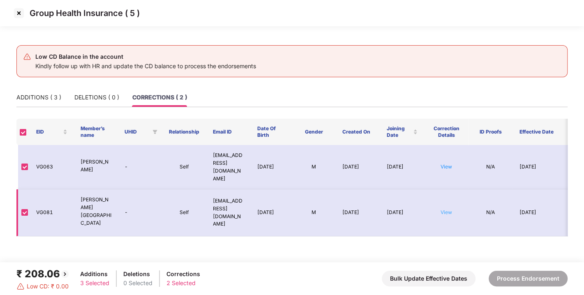
click at [446, 209] on link "View" at bounding box center [447, 212] width 12 height 6
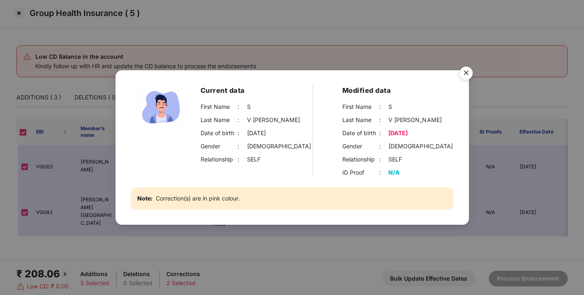
click at [464, 74] on img "Close" at bounding box center [466, 74] width 23 height 23
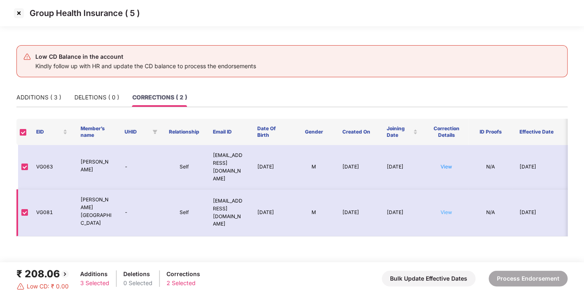
click at [441, 209] on link "View" at bounding box center [447, 212] width 12 height 6
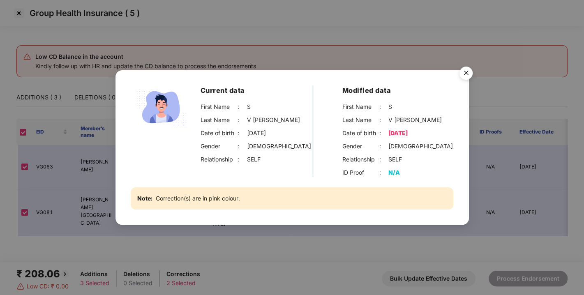
click at [463, 72] on img "Close" at bounding box center [466, 74] width 23 height 23
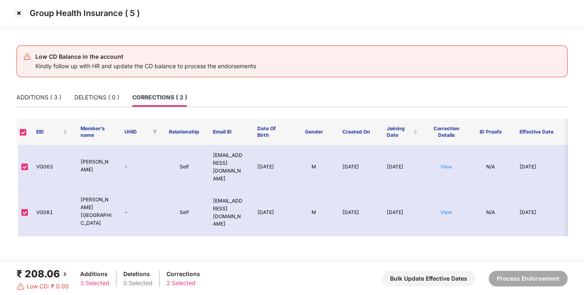
click at [19, 15] on img at bounding box center [18, 13] width 13 height 13
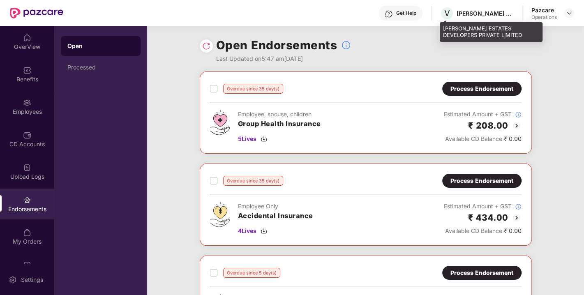
click at [483, 14] on div "[PERSON_NAME] ESTATES DEVELOPERS PRIVATE LIMITED" at bounding box center [486, 13] width 58 height 8
copy div "[PERSON_NAME] ESTATES DEVELOPERS PRIVATE LIMITED"
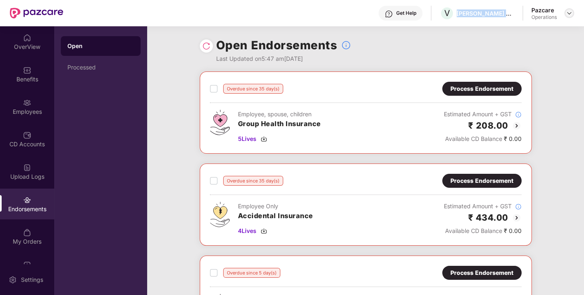
click at [568, 14] on img at bounding box center [569, 13] width 7 height 7
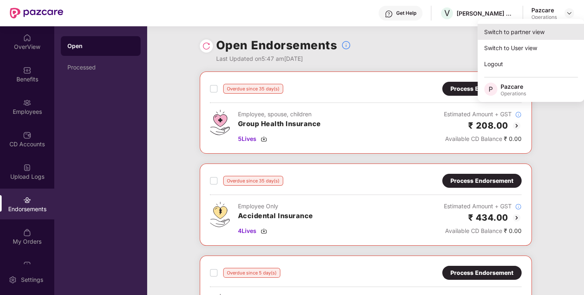
click at [519, 35] on div "Switch to partner view" at bounding box center [531, 32] width 107 height 16
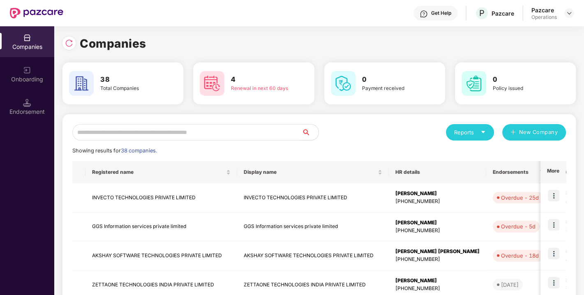
click at [243, 134] on input "text" at bounding box center [187, 132] width 230 height 16
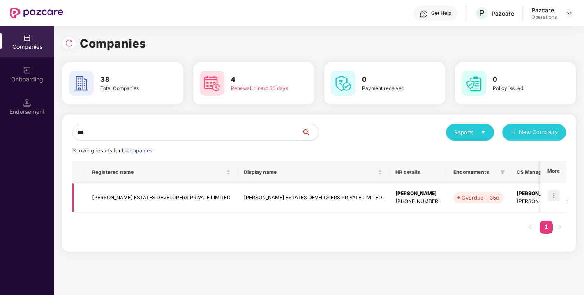
type input "***"
click at [237, 199] on td "[PERSON_NAME] ESTATES DEVELOPERS PRIVATE LIMITED" at bounding box center [313, 197] width 152 height 29
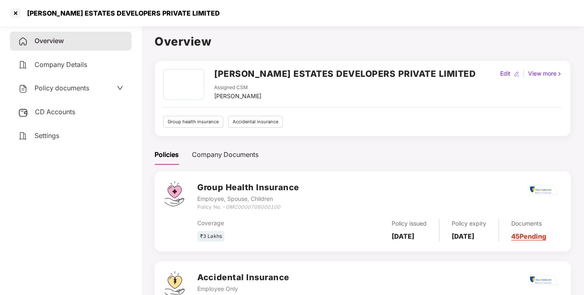
click at [61, 115] on span "CD Accounts" at bounding box center [55, 112] width 40 height 8
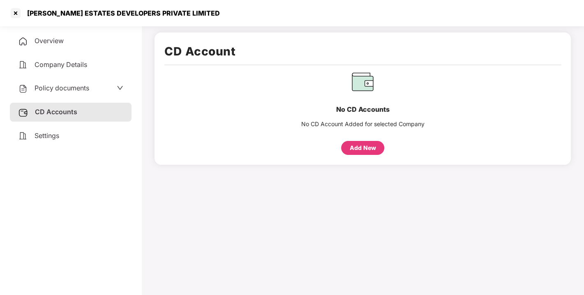
click at [65, 45] on div "Overview" at bounding box center [71, 41] width 122 height 19
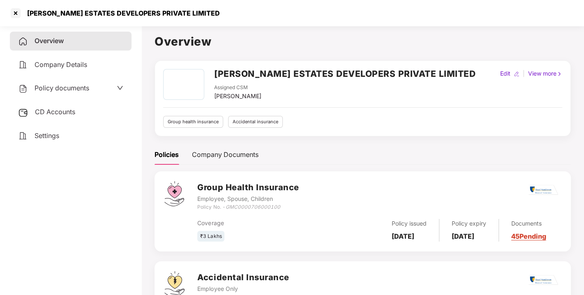
click at [54, 39] on span "Overview" at bounding box center [49, 41] width 29 height 8
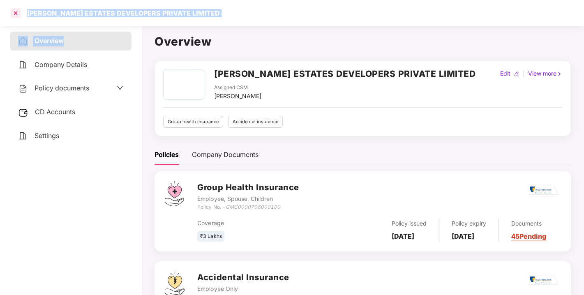
drag, startPoint x: 54, startPoint y: 39, endPoint x: 16, endPoint y: 14, distance: 45.5
click at [16, 14] on section "VASWANI ESTATES DEVELOPERS PRIVATE LIMITED Overview Company Details Policy docu…" at bounding box center [292, 147] width 584 height 295
click at [16, 14] on div at bounding box center [15, 13] width 13 height 13
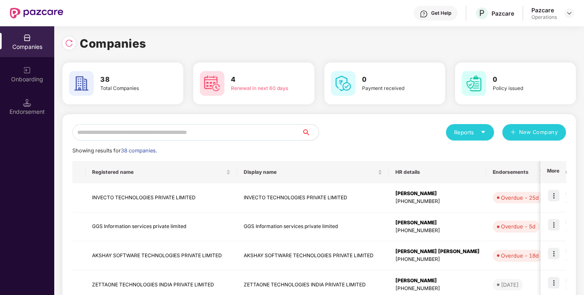
click at [150, 130] on input "text" at bounding box center [187, 132] width 230 height 16
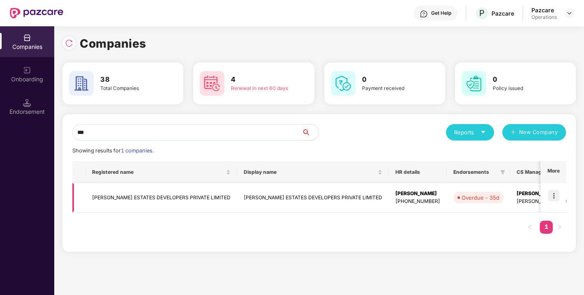
type input "***"
click at [129, 202] on td "[PERSON_NAME] ESTATES DEVELOPERS PRIVATE LIMITED" at bounding box center [162, 197] width 152 height 29
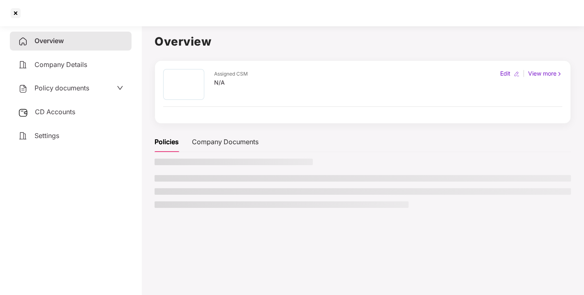
click at [68, 114] on span "CD Accounts" at bounding box center [55, 112] width 40 height 8
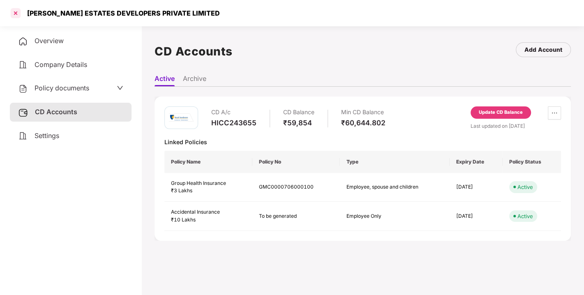
click at [17, 15] on div at bounding box center [15, 13] width 13 height 13
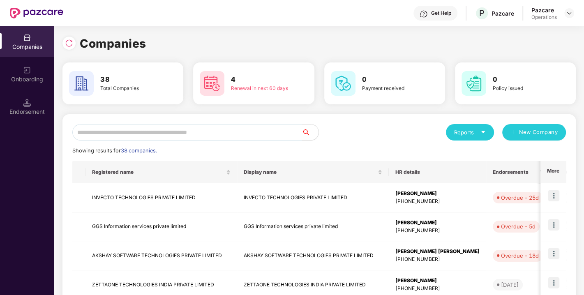
click at [227, 130] on input "text" at bounding box center [187, 132] width 230 height 16
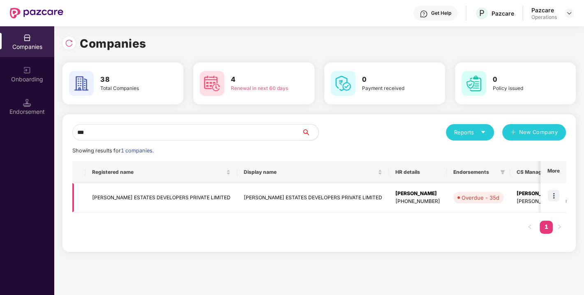
type input "***"
click at [559, 198] on img at bounding box center [554, 196] width 12 height 12
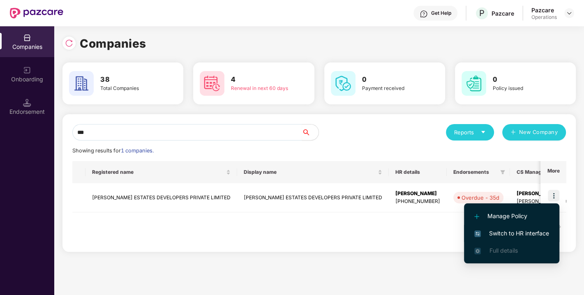
click at [514, 232] on span "Switch to HR interface" at bounding box center [512, 233] width 75 height 9
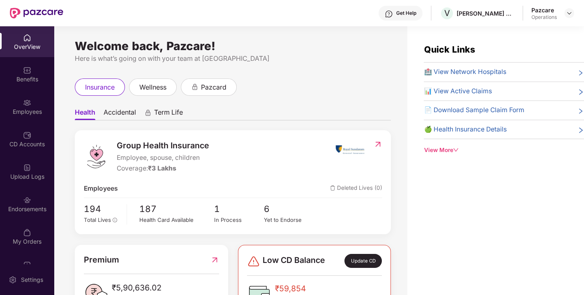
click at [39, 115] on div "Employees" at bounding box center [27, 112] width 54 height 8
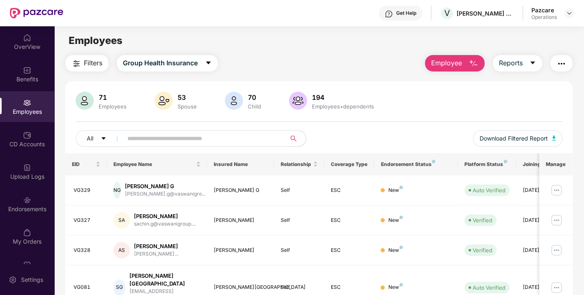
click at [162, 135] on input "text" at bounding box center [201, 138] width 148 height 12
paste input "*****"
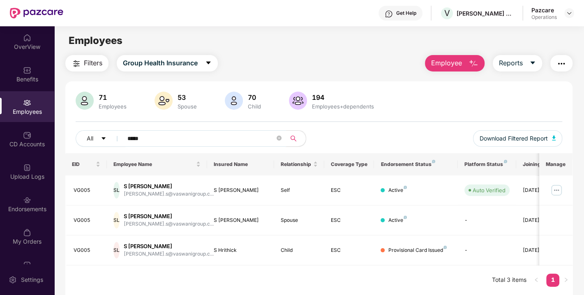
scroll to position [16, 0]
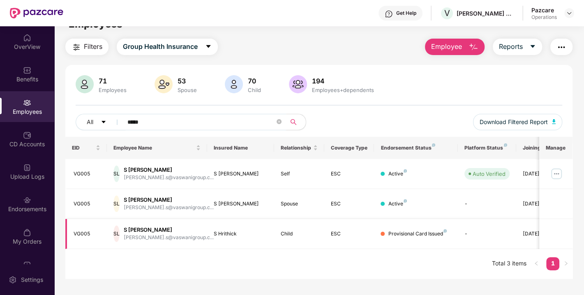
type input "*****"
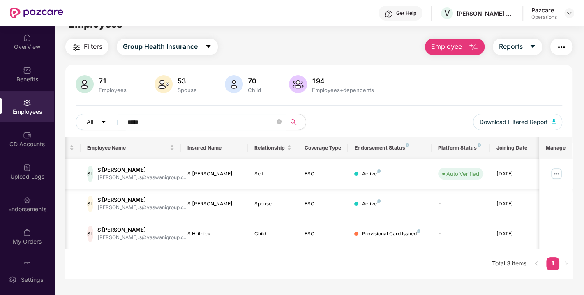
scroll to position [0, 12]
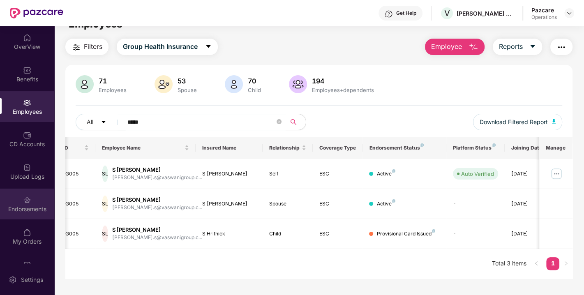
click at [30, 201] on div "Endorsements" at bounding box center [27, 204] width 54 height 31
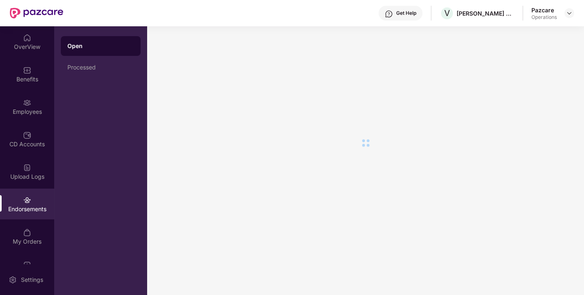
scroll to position [0, 0]
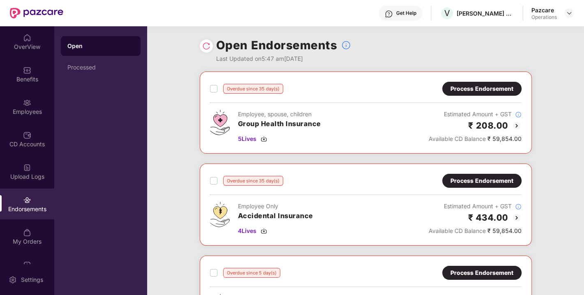
click at [483, 88] on div "Process Endorsement" at bounding box center [482, 88] width 63 height 9
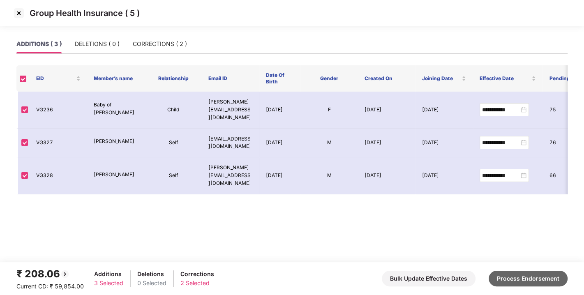
click at [521, 280] on button "Process Endorsement" at bounding box center [528, 279] width 79 height 16
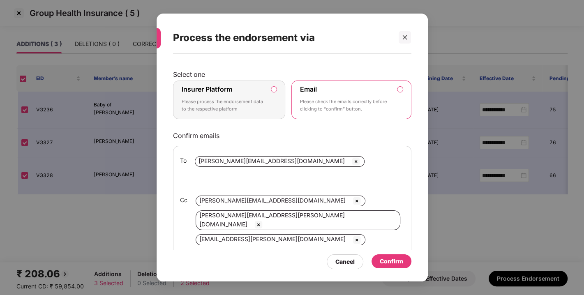
click at [266, 103] on label "Insurer Platform Please process the endorsement data to the respective platform" at bounding box center [229, 100] width 113 height 39
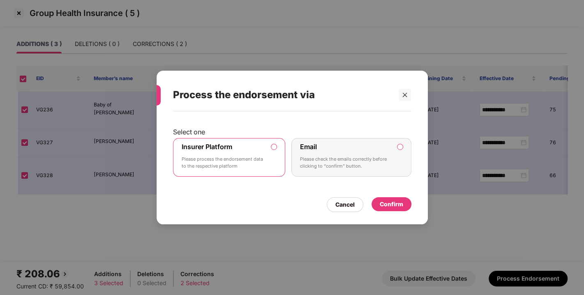
click at [397, 206] on div "Confirm" at bounding box center [391, 204] width 23 height 9
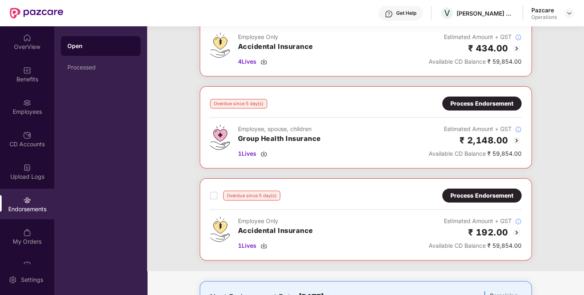
scroll to position [77, 0]
click at [505, 101] on div "Process Endorsement" at bounding box center [482, 103] width 63 height 9
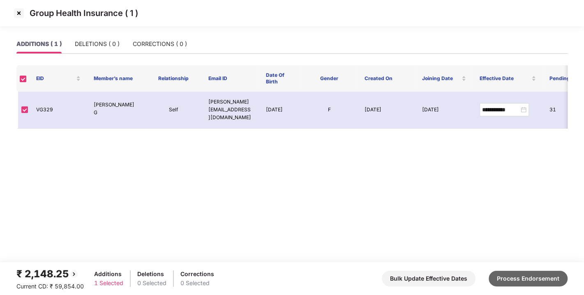
click at [533, 283] on button "Process Endorsement" at bounding box center [528, 279] width 79 height 16
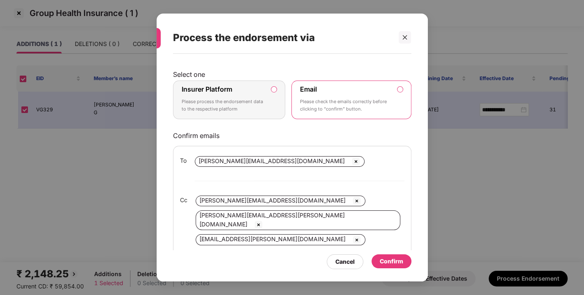
click at [265, 90] on div "Insurer Platform Please process the endorsement data to the respective platform" at bounding box center [224, 100] width 84 height 30
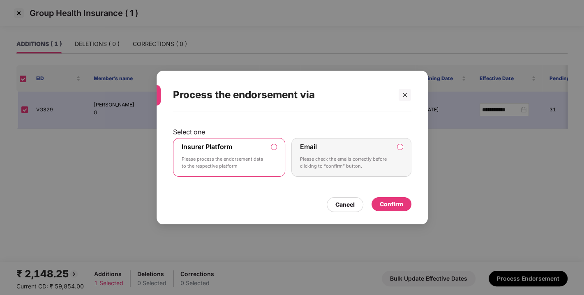
click at [384, 205] on div "Confirm" at bounding box center [391, 204] width 23 height 9
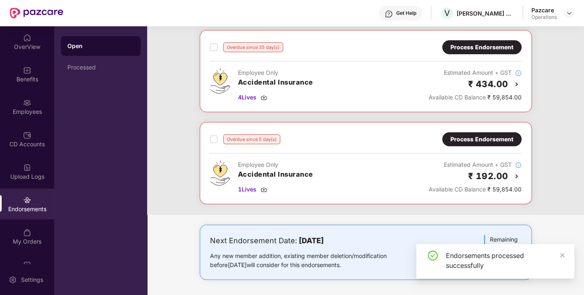
scroll to position [0, 0]
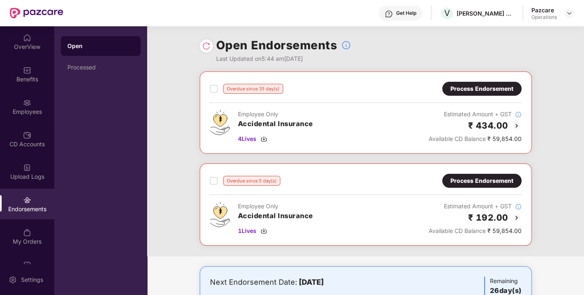
click at [211, 48] on div at bounding box center [206, 45] width 13 height 13
click at [207, 47] on img at bounding box center [206, 46] width 8 height 8
click at [570, 10] on img at bounding box center [569, 13] width 7 height 7
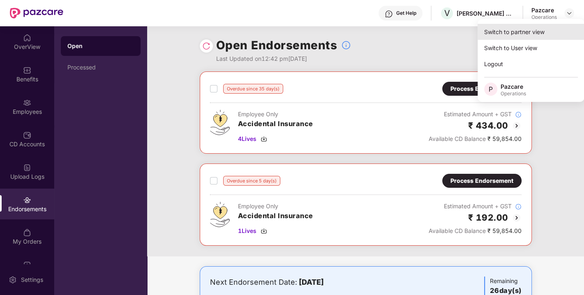
click at [544, 30] on div "Switch to partner view" at bounding box center [531, 32] width 107 height 16
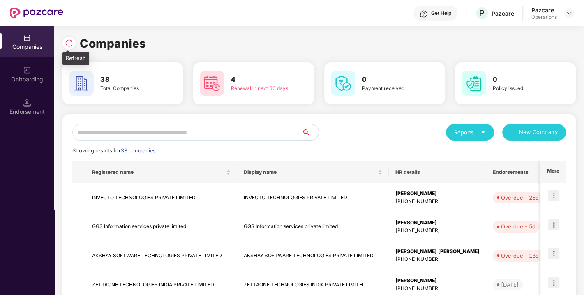
click at [66, 44] on img at bounding box center [69, 43] width 8 height 8
click at [206, 138] on input "text" at bounding box center [187, 132] width 230 height 16
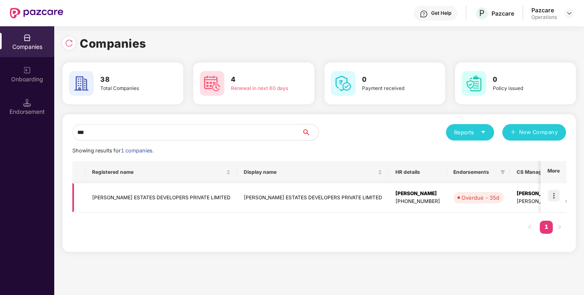
type input "***"
click at [160, 197] on td "[PERSON_NAME] ESTATES DEVELOPERS PRIVATE LIMITED" at bounding box center [162, 197] width 152 height 29
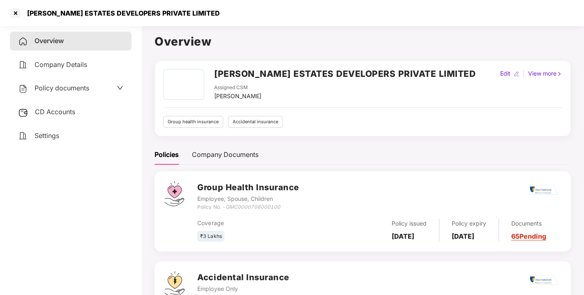
click at [268, 76] on h2 "[PERSON_NAME] ESTATES DEVELOPERS PRIVATE LIMITED" at bounding box center [345, 74] width 262 height 14
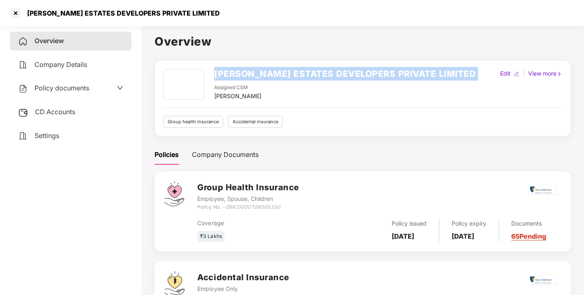
click at [268, 76] on h2 "[PERSON_NAME] ESTATES DEVELOPERS PRIVATE LIMITED" at bounding box center [345, 74] width 262 height 14
copy h2 "[PERSON_NAME] ESTATES DEVELOPERS PRIVATE LIMITED"
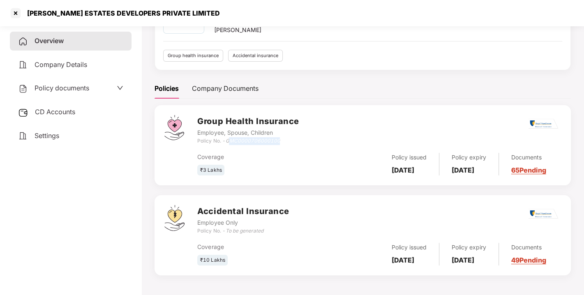
drag, startPoint x: 229, startPoint y: 135, endPoint x: 287, endPoint y: 140, distance: 57.8
click at [287, 140] on div "Policy No. - GMC0000706000100" at bounding box center [248, 141] width 102 height 8
drag, startPoint x: 227, startPoint y: 136, endPoint x: 287, endPoint y: 140, distance: 59.7
click at [287, 140] on div "Policy No. - GMC0000706000100" at bounding box center [248, 141] width 102 height 8
copy icon "GMC0000706000100"
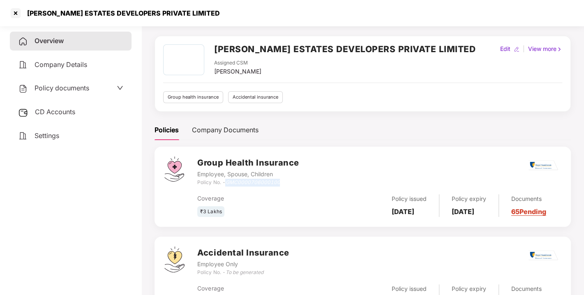
scroll to position [23, 0]
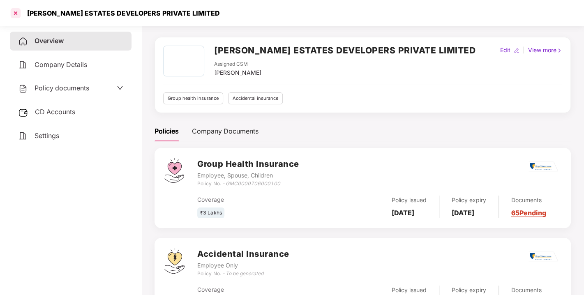
click at [17, 15] on div at bounding box center [15, 13] width 13 height 13
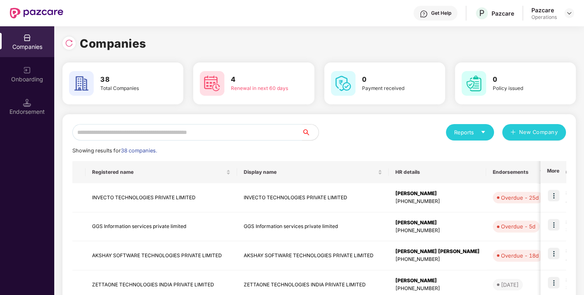
click at [180, 127] on input "text" at bounding box center [187, 132] width 230 height 16
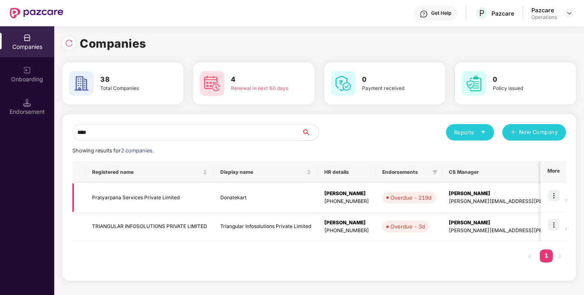
type input "****"
click at [165, 199] on td "Pratyarpana Services Private Limited" at bounding box center [150, 197] width 128 height 29
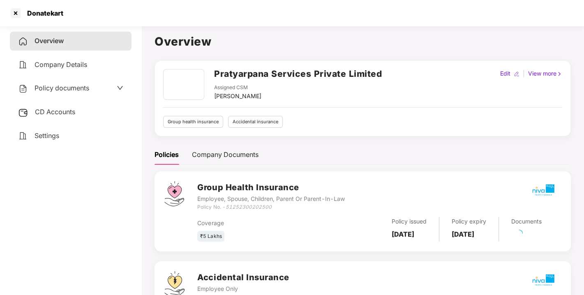
click at [73, 92] on div "Policy documents" at bounding box center [53, 88] width 71 height 11
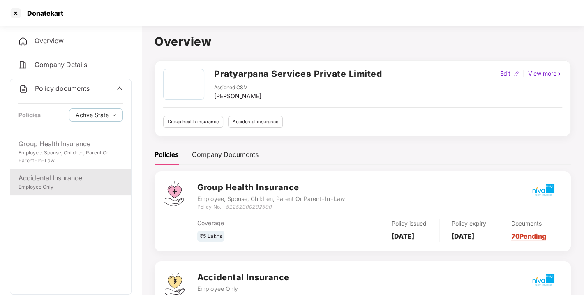
click at [58, 184] on div "Employee Only" at bounding box center [71, 187] width 104 height 8
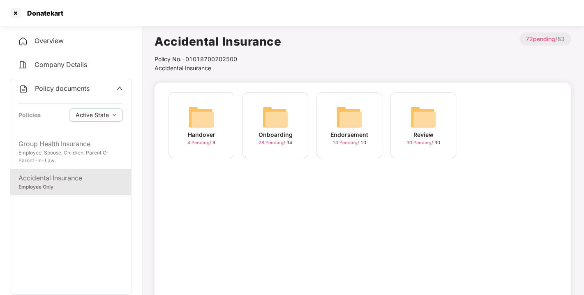
click at [286, 116] on img at bounding box center [275, 117] width 26 height 26
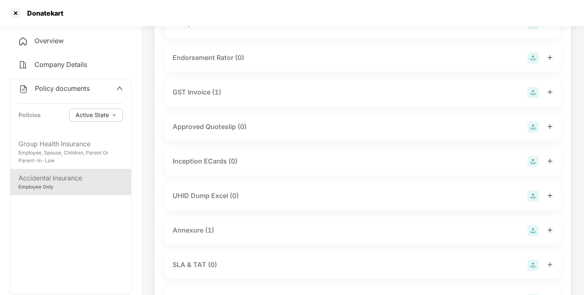
scroll to position [257, 0]
click at [232, 91] on div "GST Invoice (1)" at bounding box center [363, 92] width 380 height 12
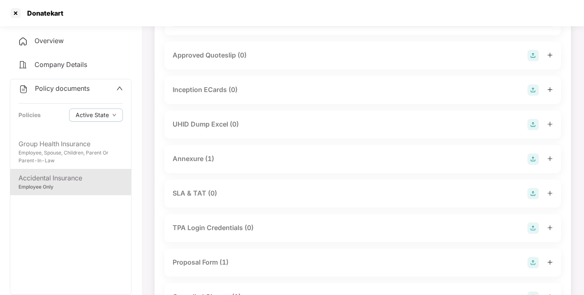
click at [245, 172] on div "Annexure (1)" at bounding box center [363, 159] width 397 height 28
click at [219, 165] on div "Annexure (1)" at bounding box center [363, 159] width 380 height 12
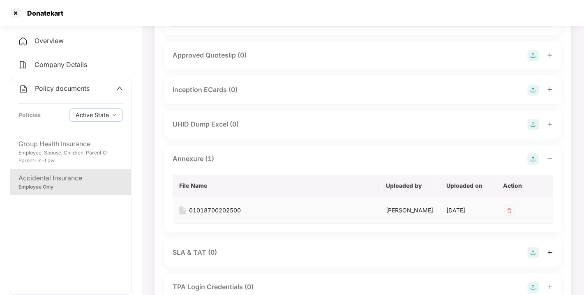
click at [238, 215] on div "01018700202500" at bounding box center [215, 210] width 52 height 9
click at [16, 12] on div at bounding box center [15, 13] width 13 height 13
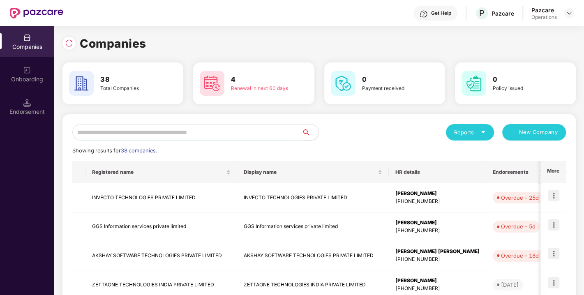
scroll to position [0, 0]
click at [170, 130] on input "text" at bounding box center [187, 132] width 230 height 16
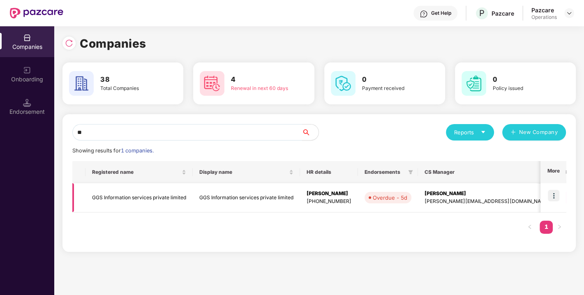
type input "**"
click at [242, 192] on td "GGS Information services private limited" at bounding box center [246, 197] width 107 height 29
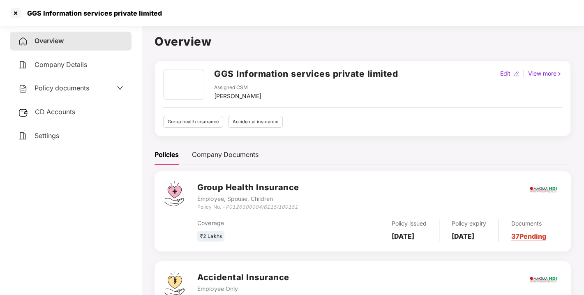
click at [74, 94] on div "Policy documents" at bounding box center [71, 88] width 122 height 19
click at [84, 90] on span "Policy documents" at bounding box center [62, 88] width 55 height 8
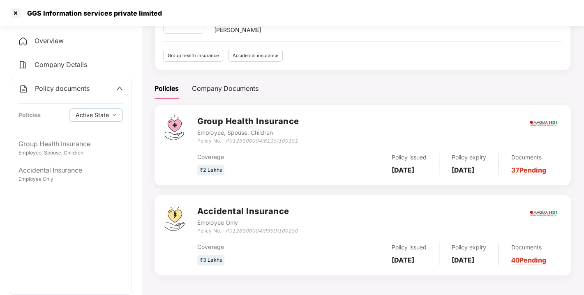
scroll to position [46, 0]
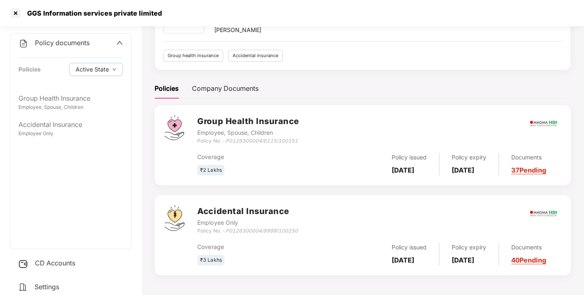
click at [65, 257] on div "CD Accounts" at bounding box center [71, 263] width 122 height 19
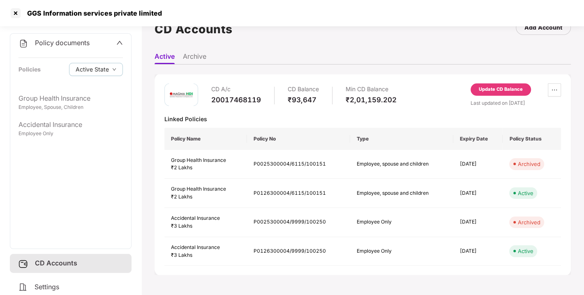
scroll to position [0, 0]
click at [17, 12] on div at bounding box center [15, 13] width 13 height 13
